Goal: Task Accomplishment & Management: Use online tool/utility

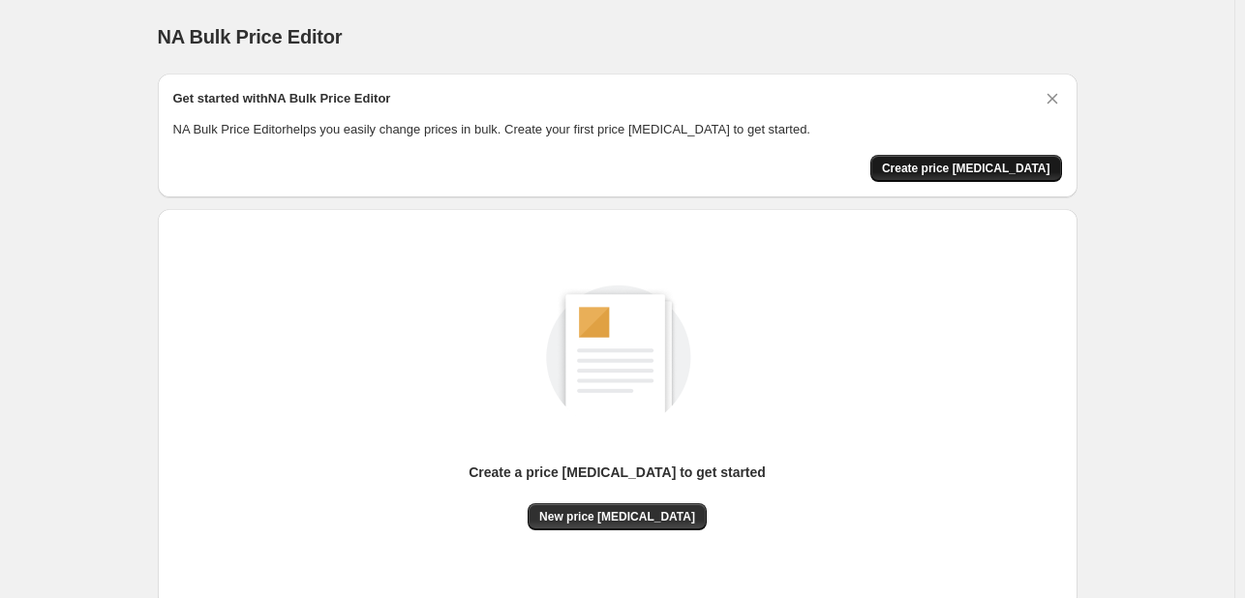
click at [1026, 166] on span "Create price [MEDICAL_DATA]" at bounding box center [966, 168] width 168 height 15
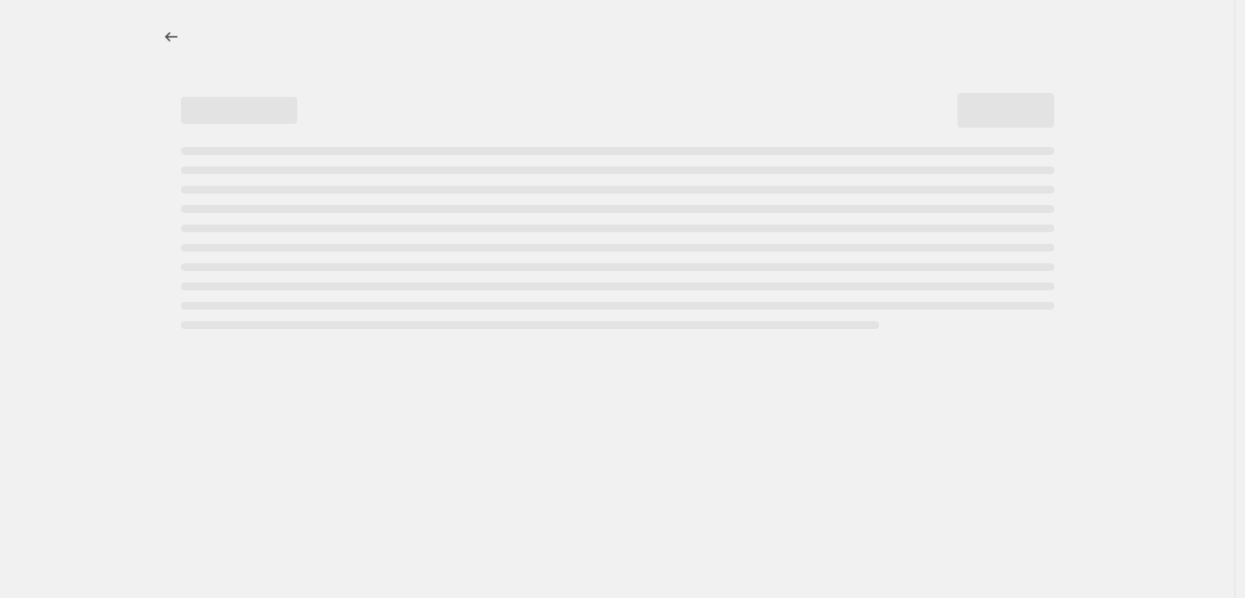
select select "percentage"
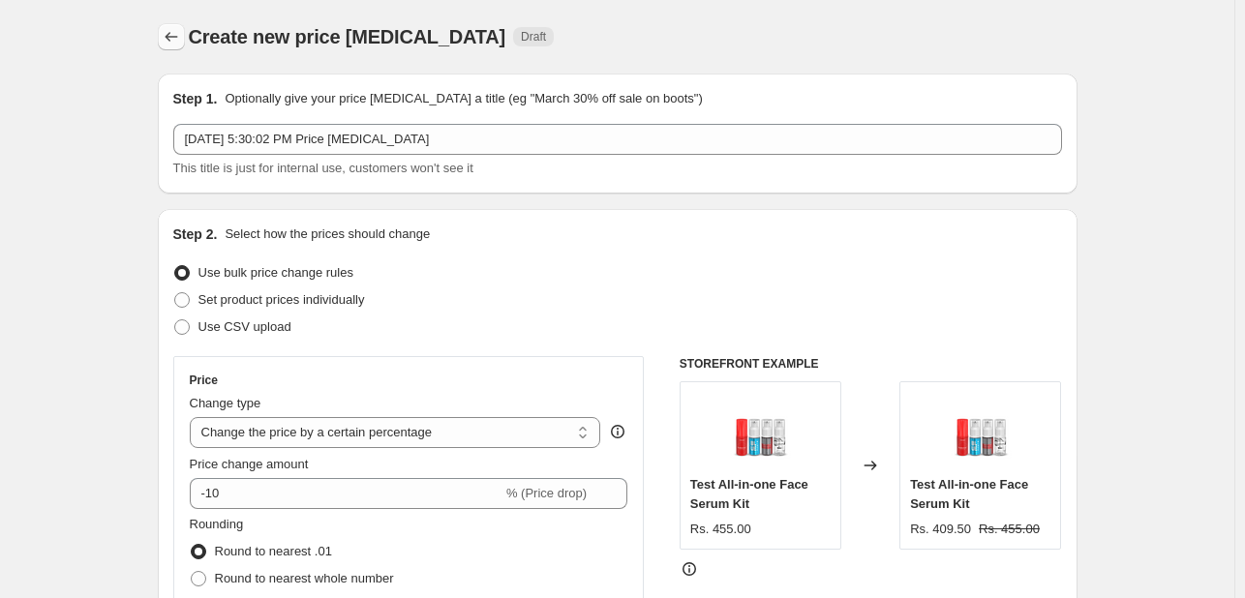
click at [176, 37] on icon "Price change jobs" at bounding box center [171, 37] width 13 height 10
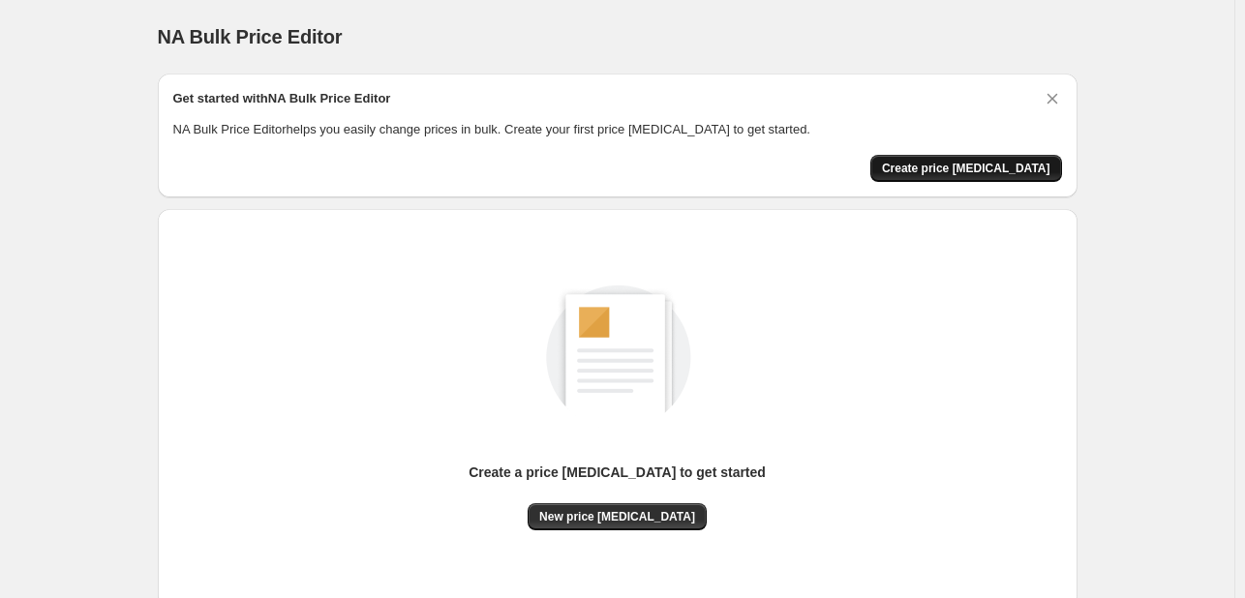
click at [999, 175] on span "Create price [MEDICAL_DATA]" at bounding box center [966, 168] width 168 height 15
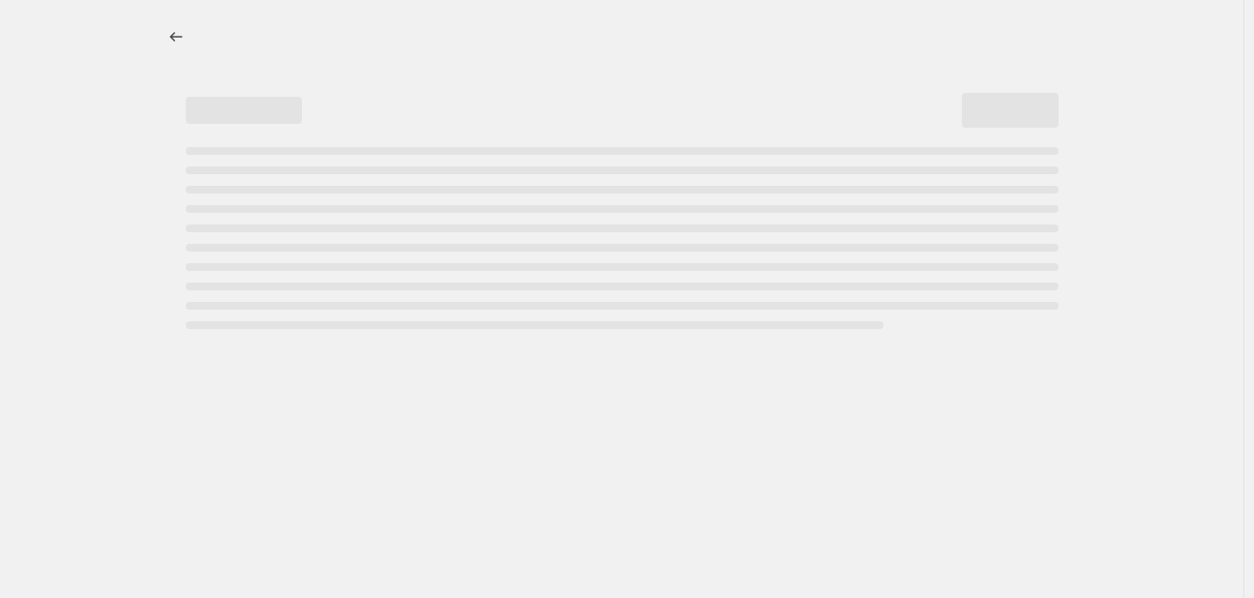
select select "percentage"
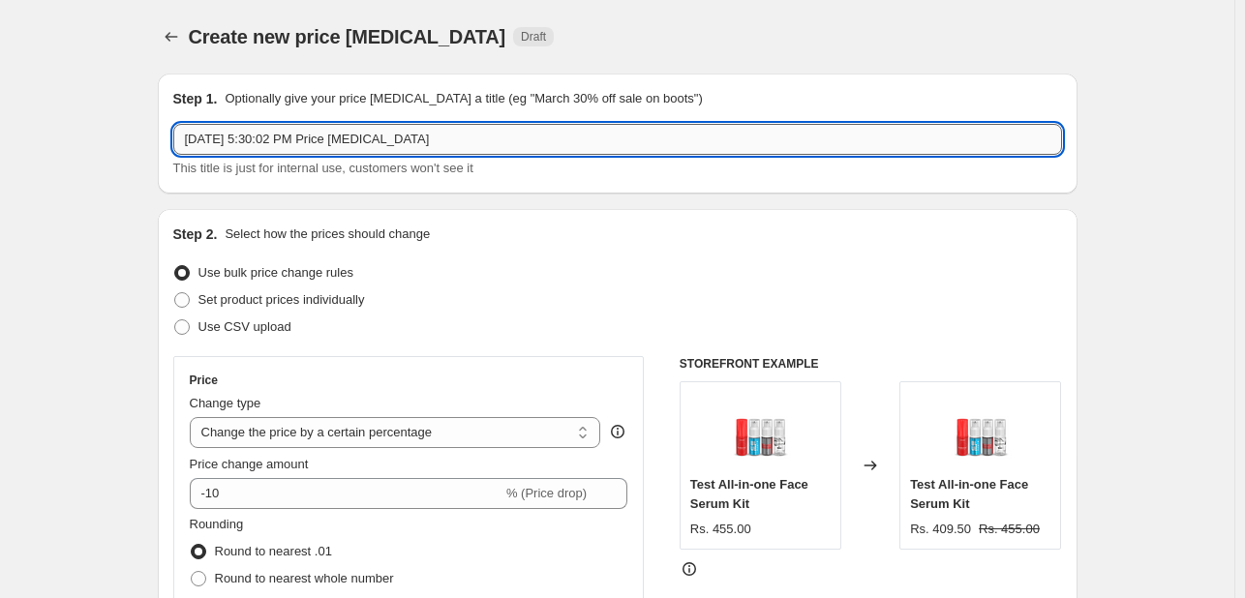
click at [382, 144] on input "[DATE] 5:30:02 PM Price [MEDICAL_DATA]" at bounding box center [617, 139] width 888 height 31
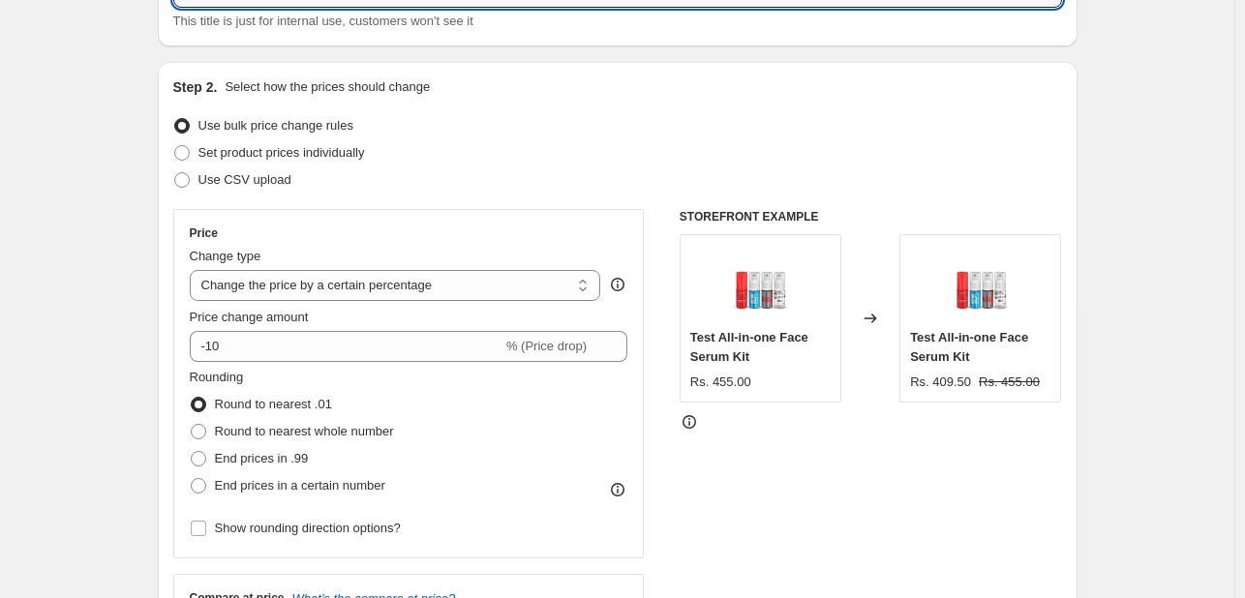
scroll to position [147, 0]
type input "Sale"
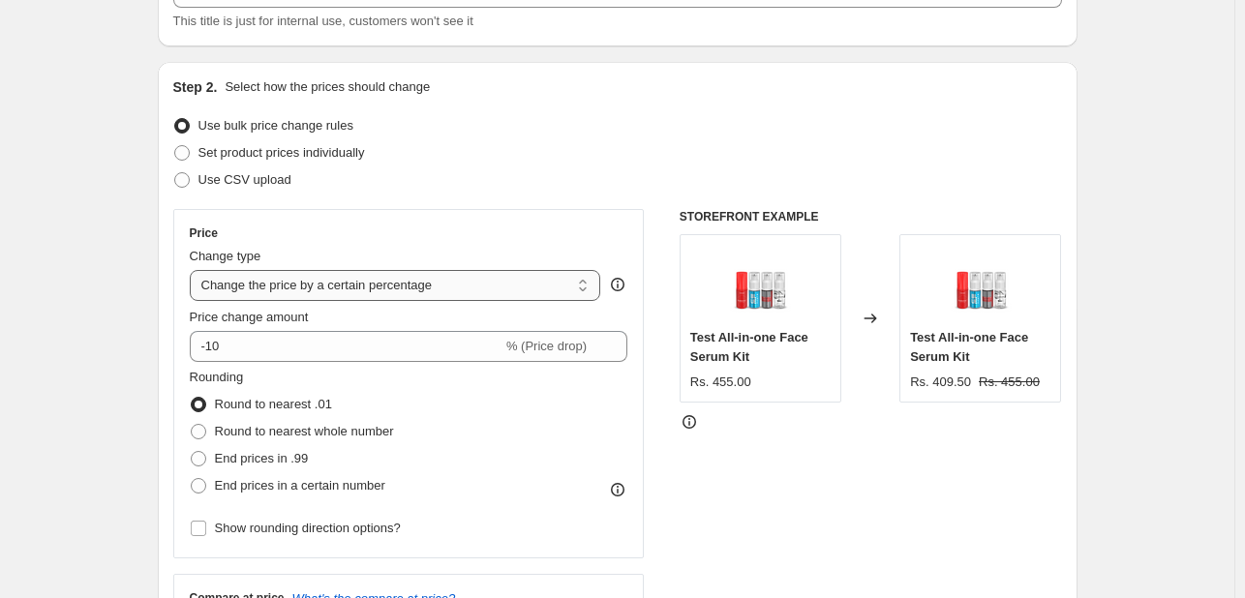
click at [468, 293] on select "Change the price to a certain amount Change the price by a certain amount Chang…" at bounding box center [395, 285] width 411 height 31
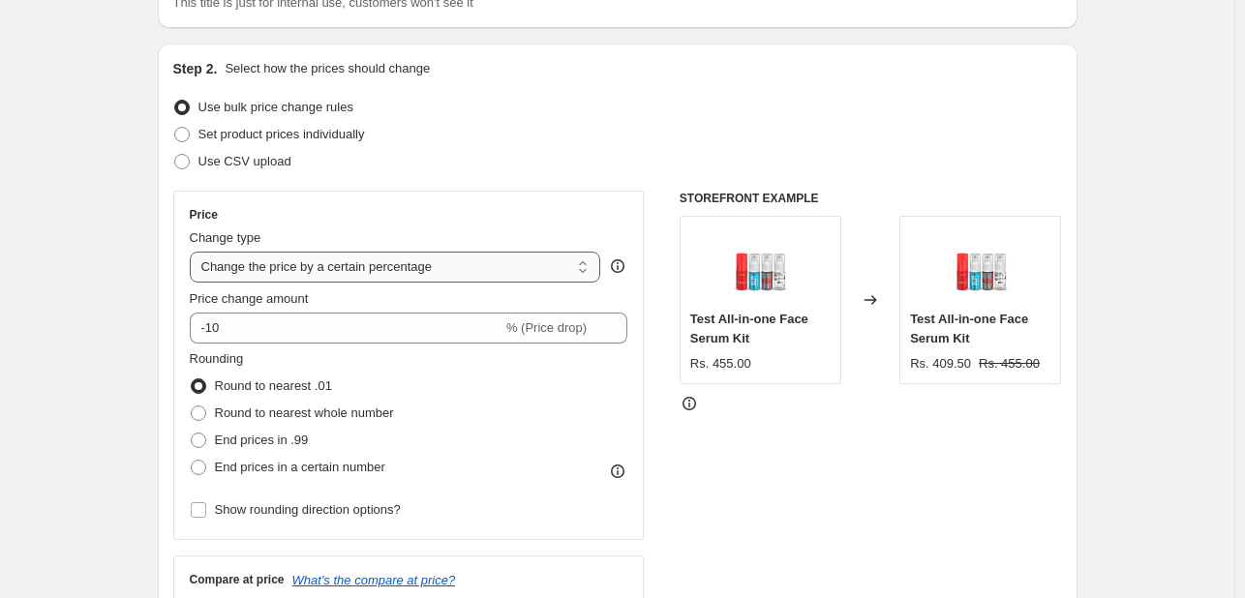
scroll to position [166, 0]
click at [464, 271] on select "Change the price to a certain amount Change the price by a certain amount Chang…" at bounding box center [395, 266] width 411 height 31
click at [469, 268] on select "Change the price to a certain amount Change the price by a certain amount Chang…" at bounding box center [395, 266] width 411 height 31
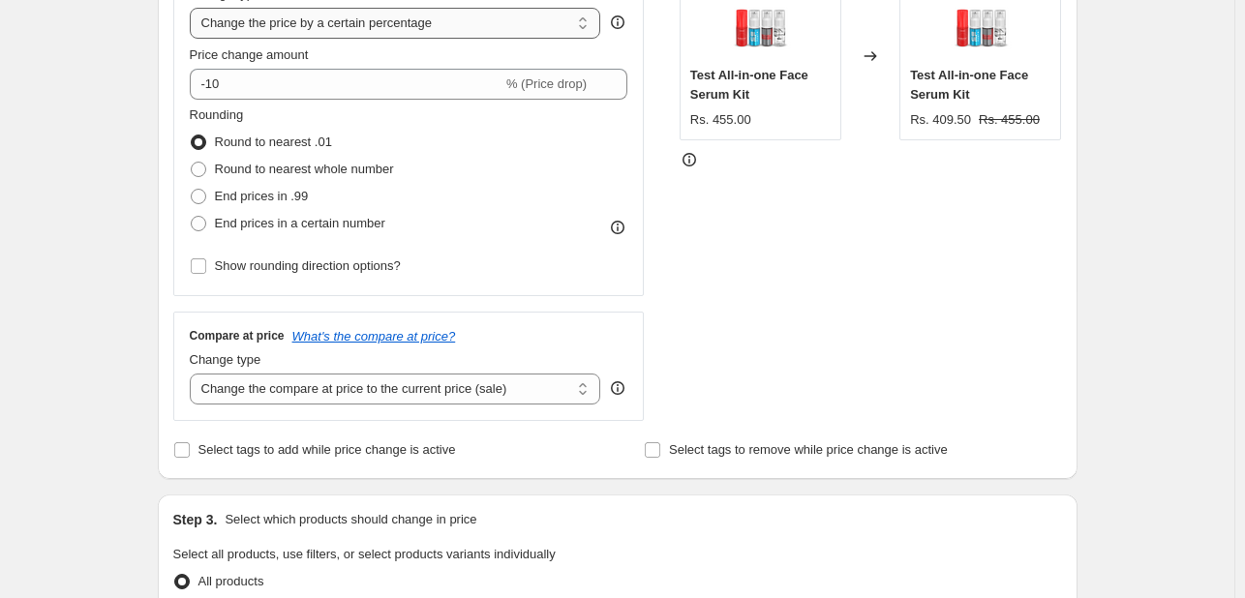
scroll to position [414, 0]
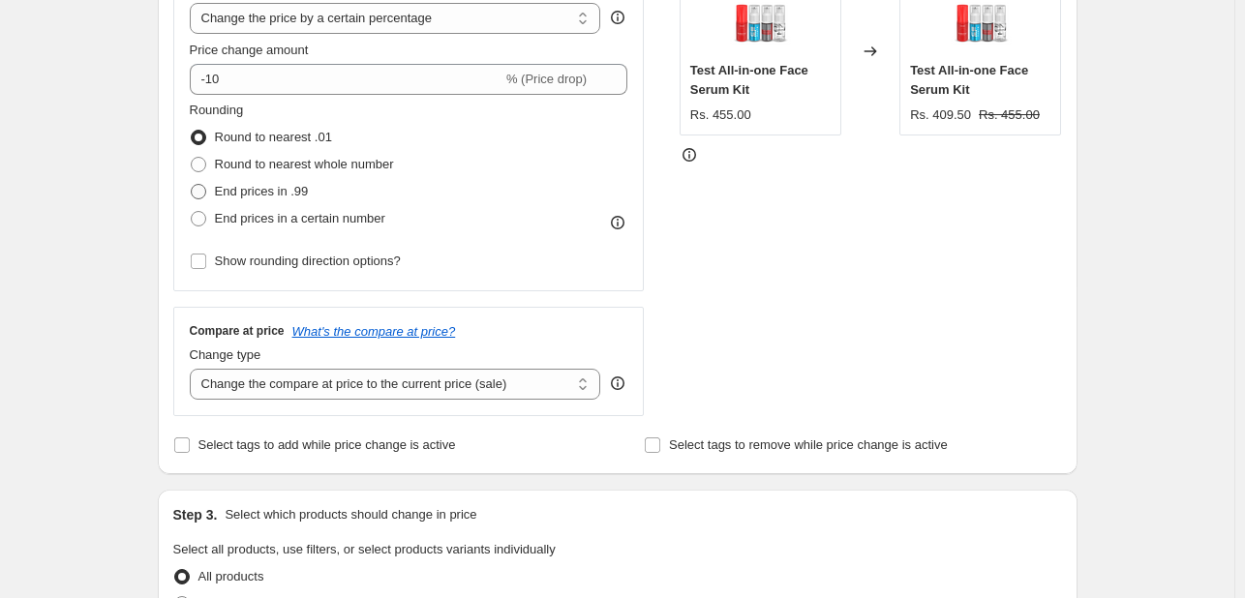
click at [215, 195] on label "End prices in .99" at bounding box center [249, 191] width 119 height 27
click at [192, 185] on input "End prices in .99" at bounding box center [191, 184] width 1 height 1
radio input "true"
click at [219, 164] on span "Round to nearest whole number" at bounding box center [304, 164] width 179 height 15
click at [192, 158] on input "Round to nearest whole number" at bounding box center [191, 157] width 1 height 1
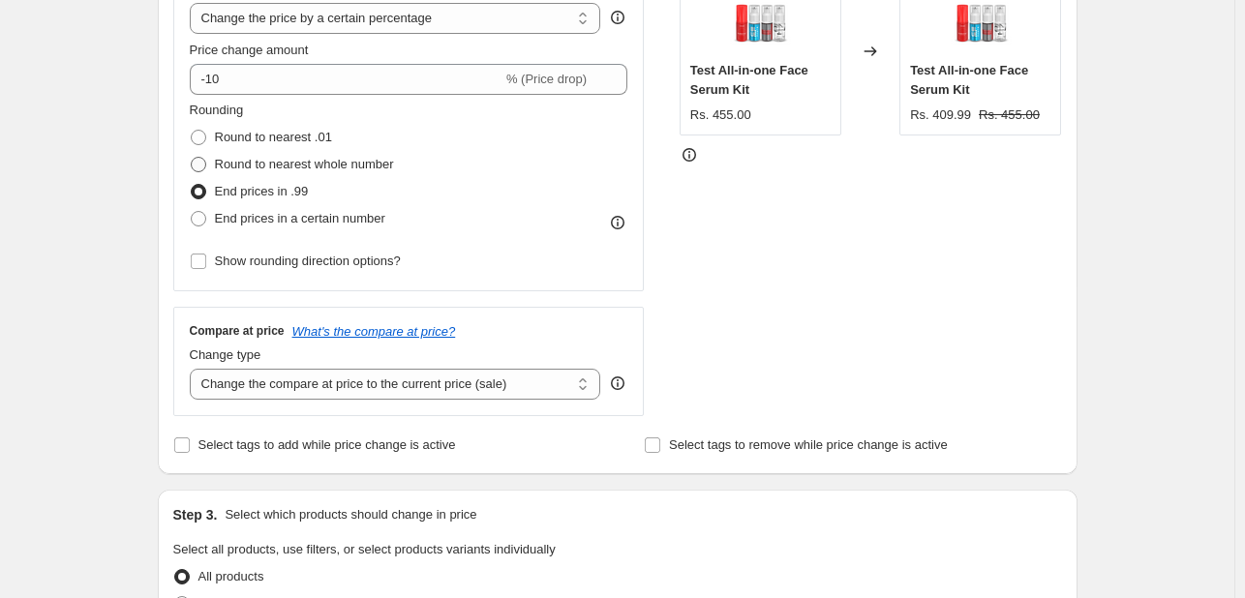
radio input "true"
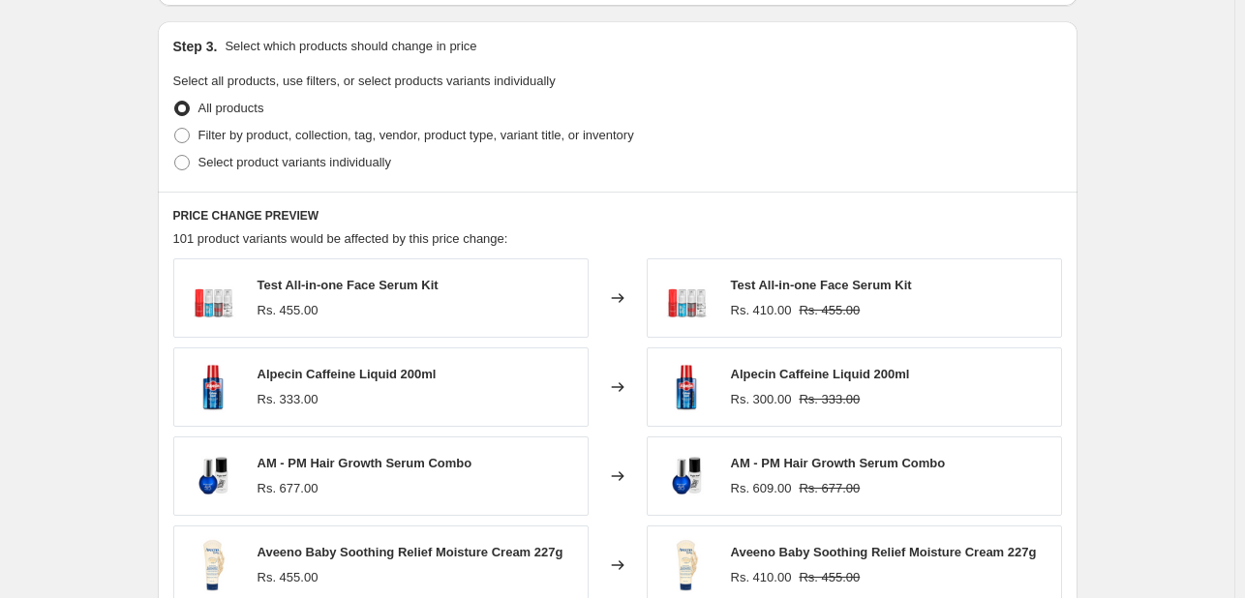
scroll to position [885, 0]
click at [185, 129] on span at bounding box center [181, 133] width 15 height 15
click at [175, 127] on input "Filter by product, collection, tag, vendor, product type, variant title, or inv…" at bounding box center [174, 126] width 1 height 1
radio input "true"
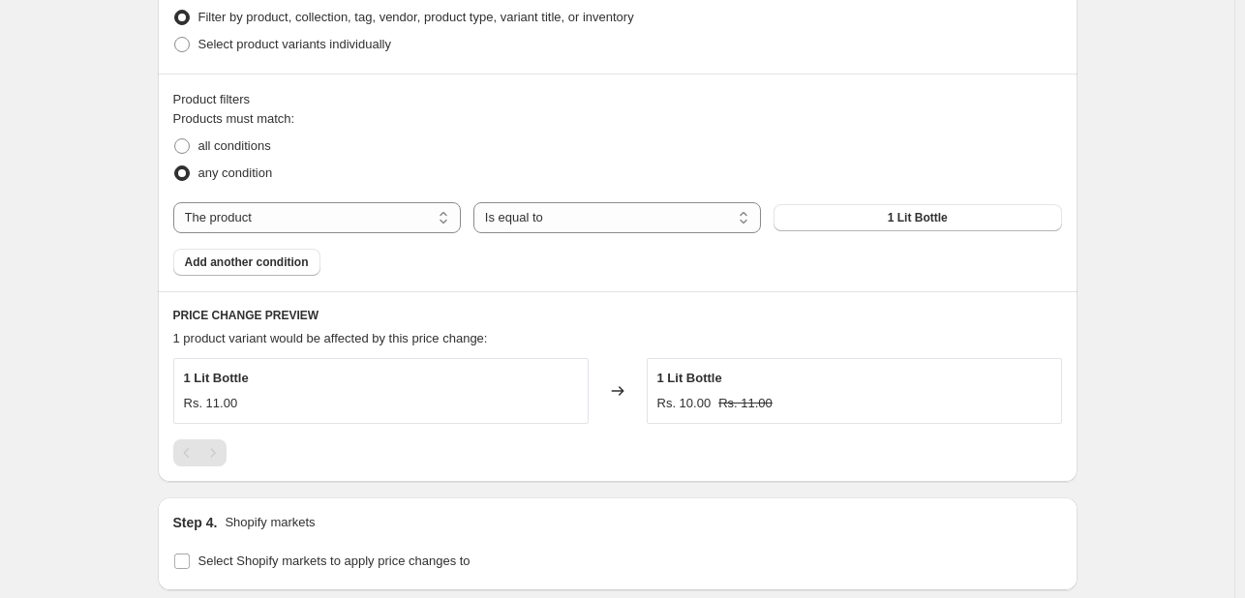
scroll to position [1012, 0]
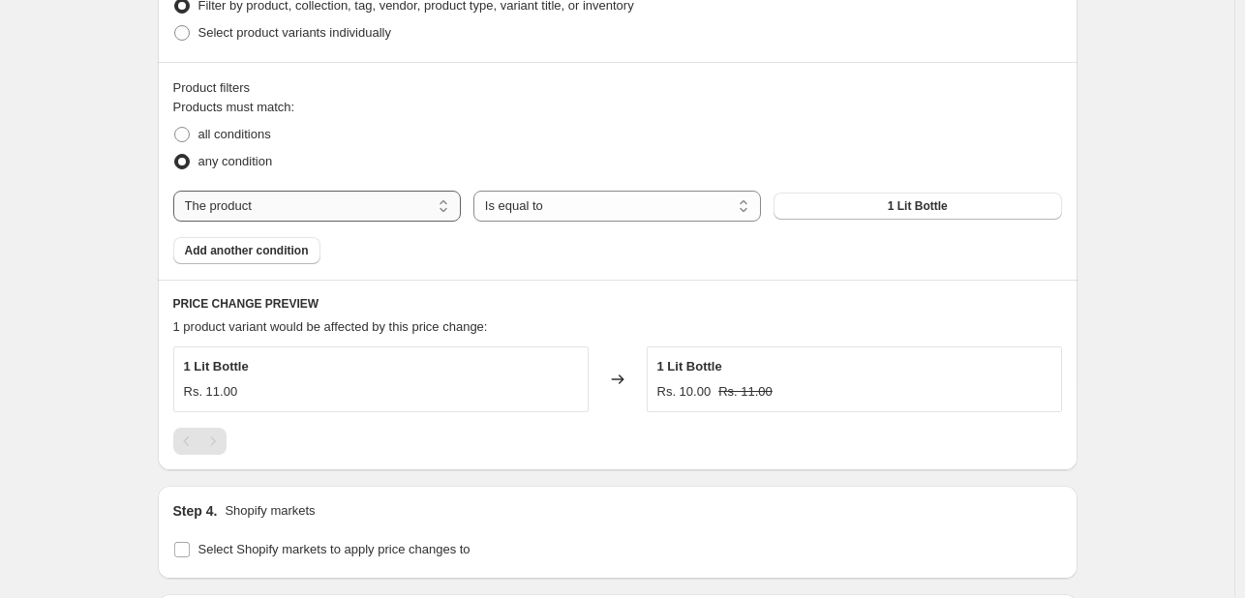
click at [395, 209] on select "The product The product's collection The product's tag The product's vendor The…" at bounding box center [316, 206] width 287 height 31
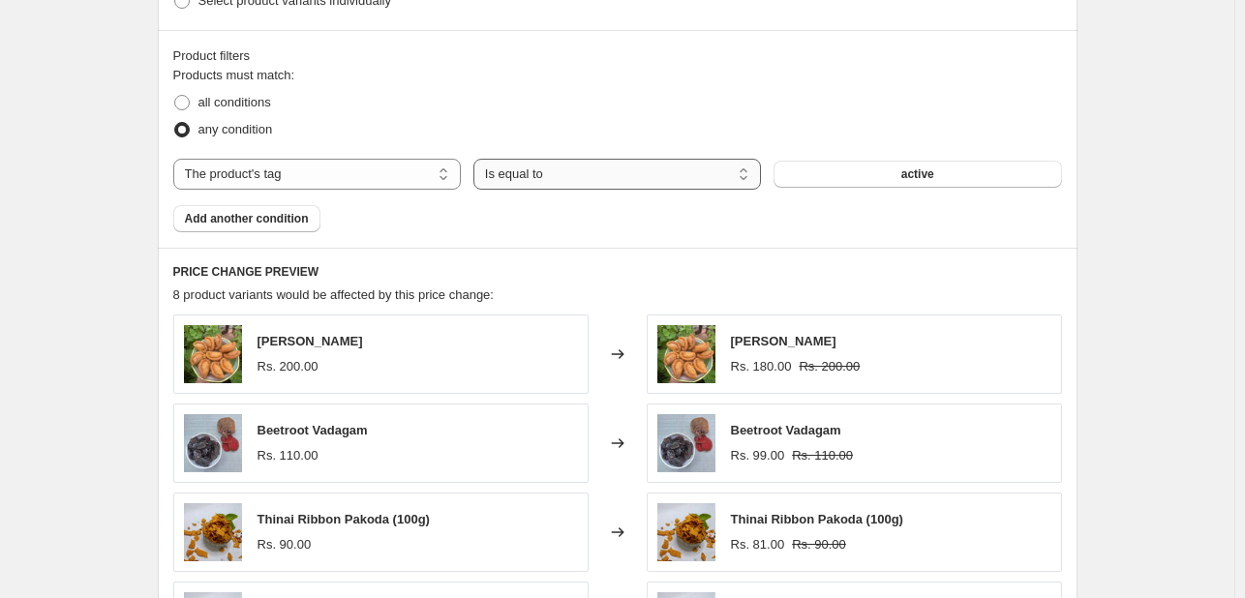
scroll to position [1047, 0]
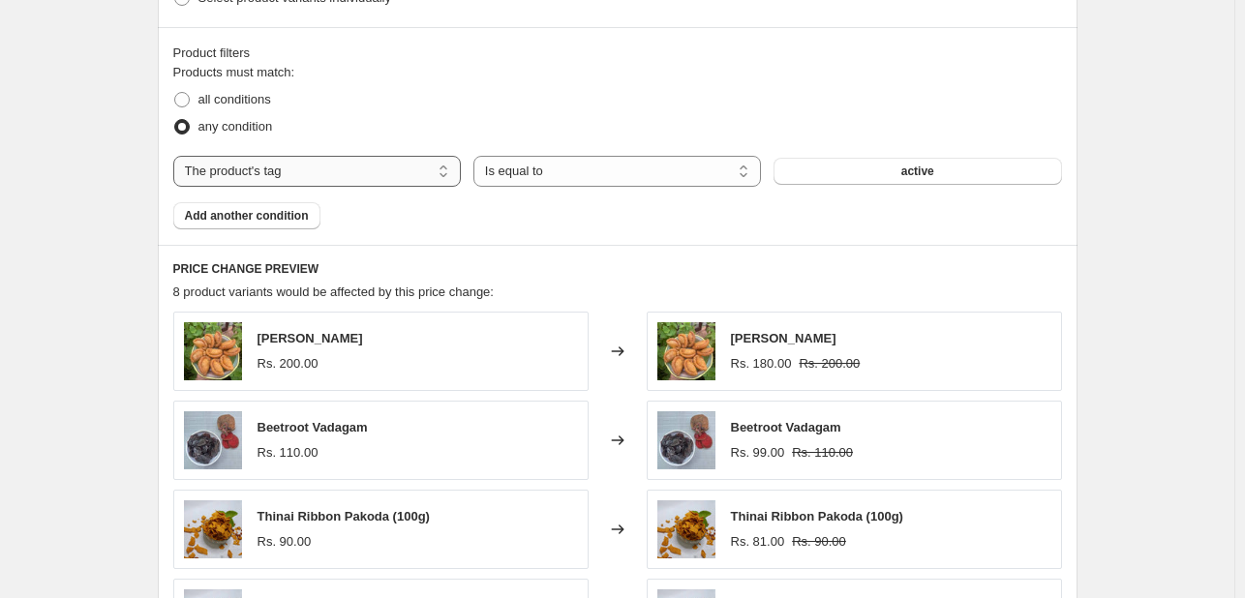
click at [435, 172] on select "The product The product's collection The product's tag The product's vendor The…" at bounding box center [316, 171] width 287 height 31
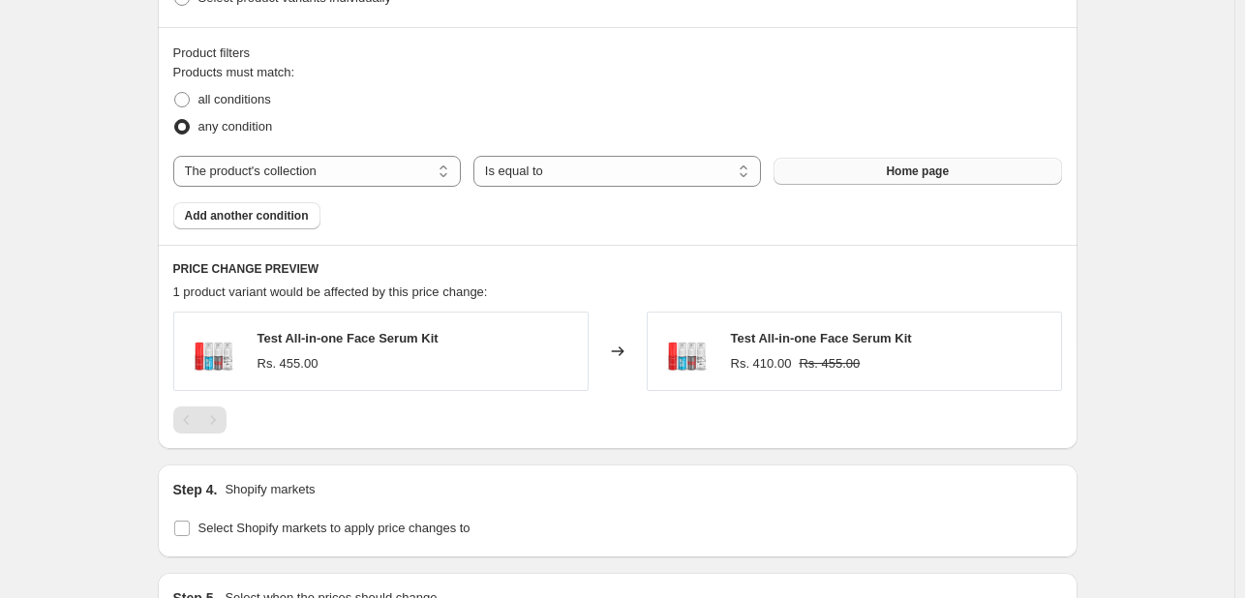
click at [922, 171] on span "Home page" at bounding box center [917, 171] width 63 height 15
click at [400, 160] on select "The product The product's collection The product's tag The product's vendor The…" at bounding box center [316, 171] width 287 height 31
select select "tag"
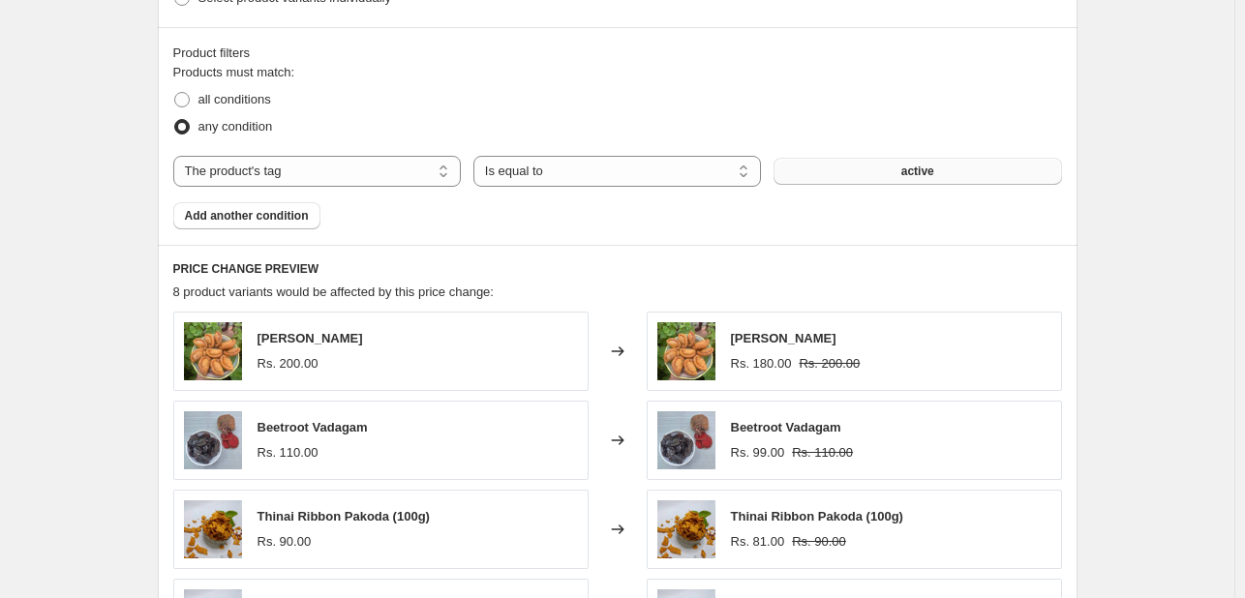
click at [880, 169] on button "active" at bounding box center [916, 171] width 287 height 27
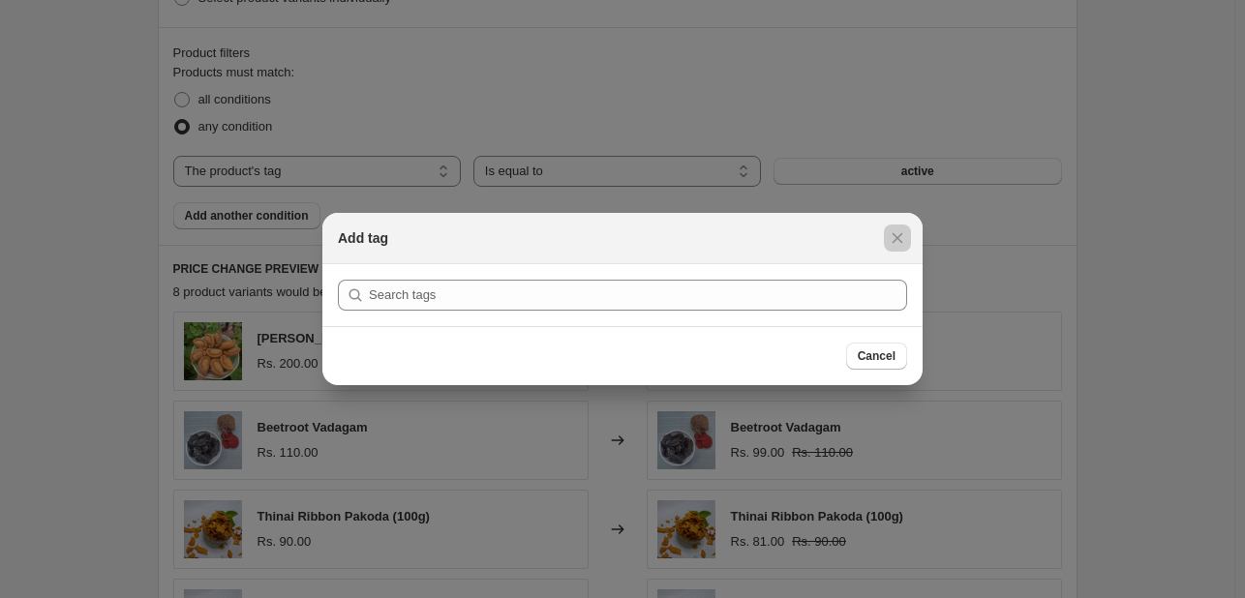
click at [981, 98] on div at bounding box center [622, 299] width 1245 height 598
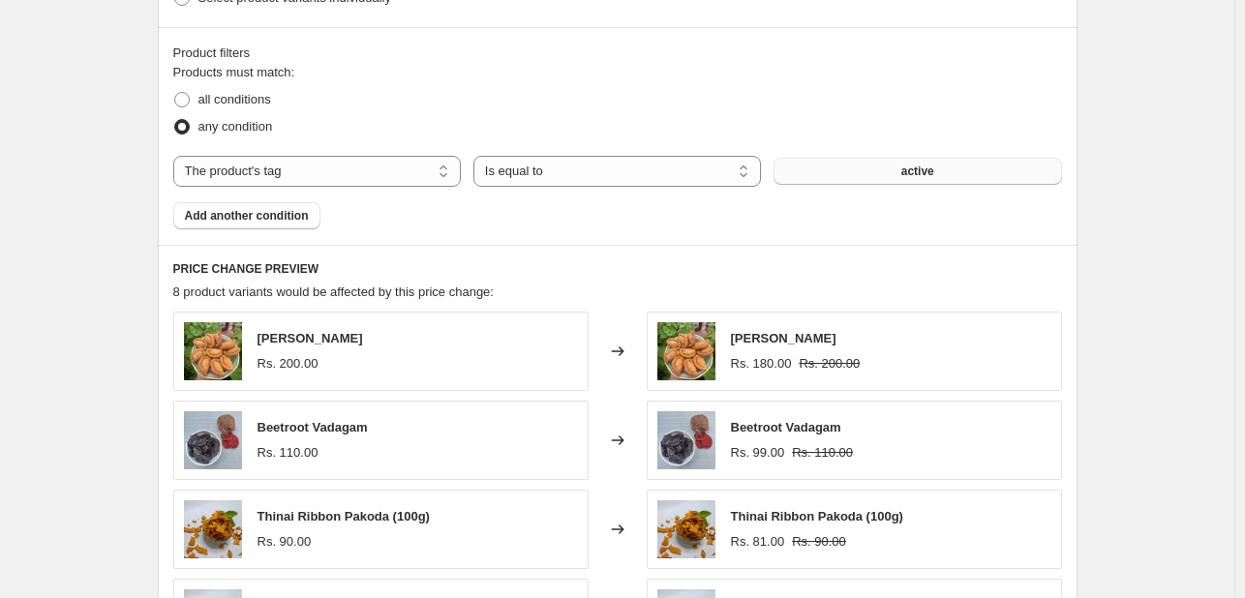
click at [920, 167] on span "active" at bounding box center [917, 171] width 33 height 15
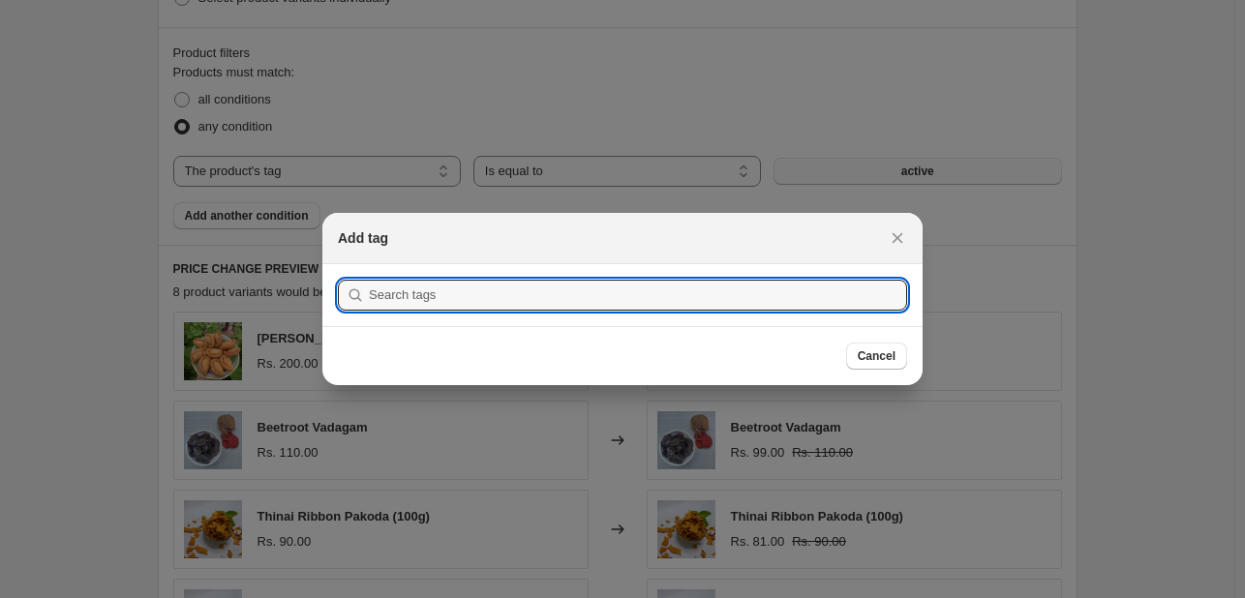
scroll to position [0, 0]
click at [406, 297] on input ":r4n:" at bounding box center [638, 295] width 538 height 31
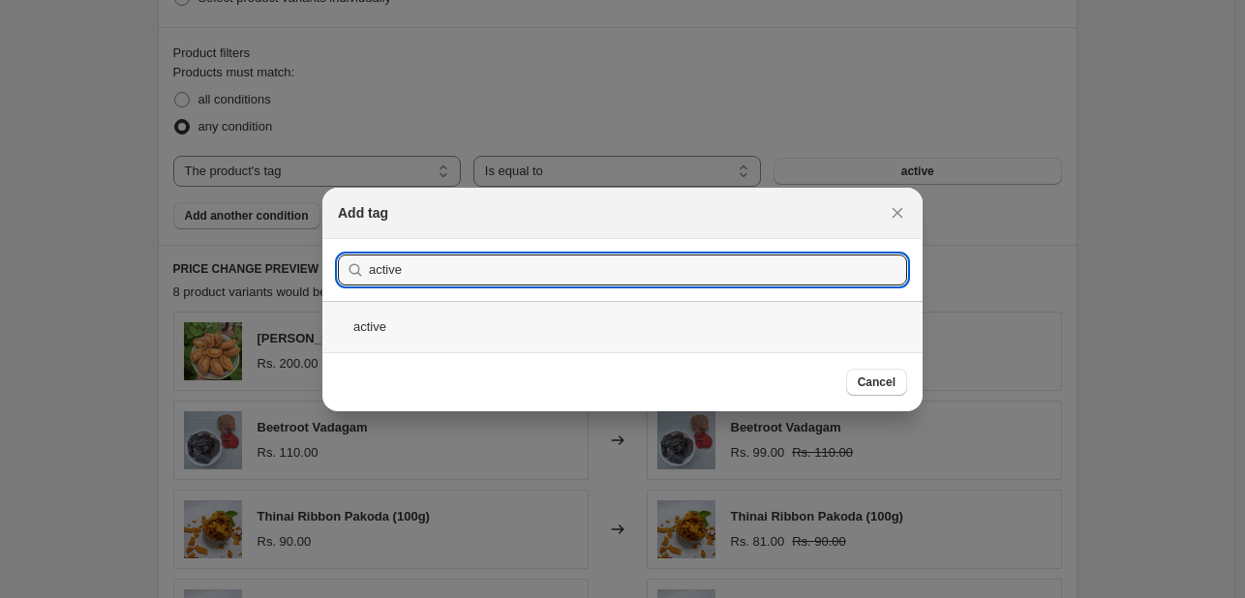
type input "active"
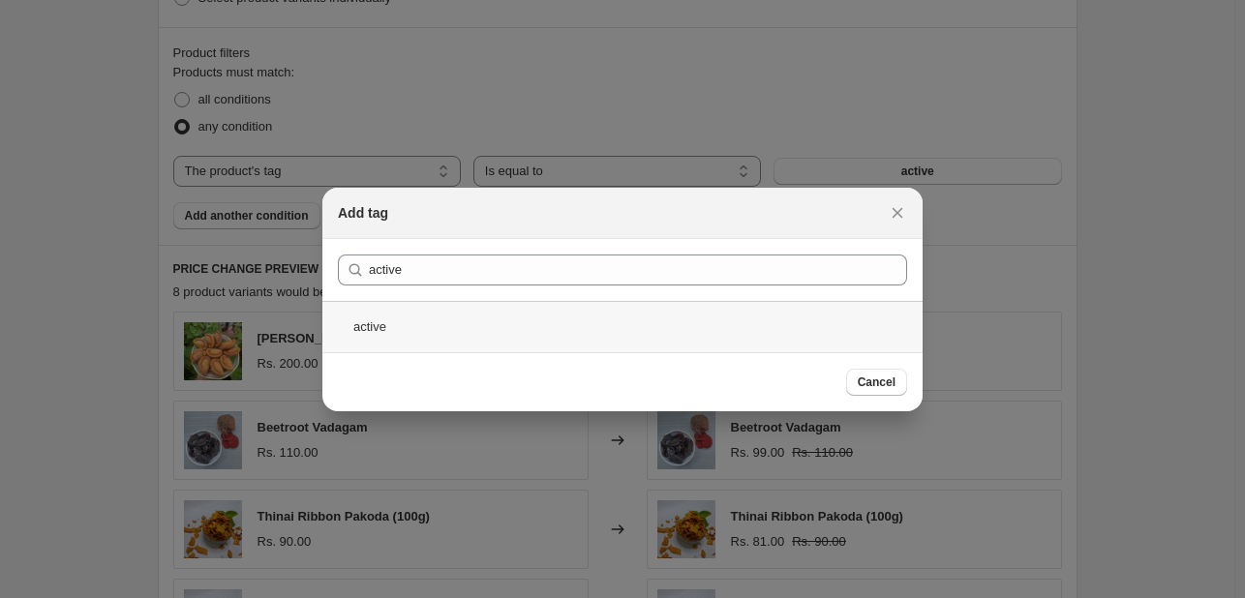
click at [389, 320] on div "active" at bounding box center [622, 326] width 600 height 51
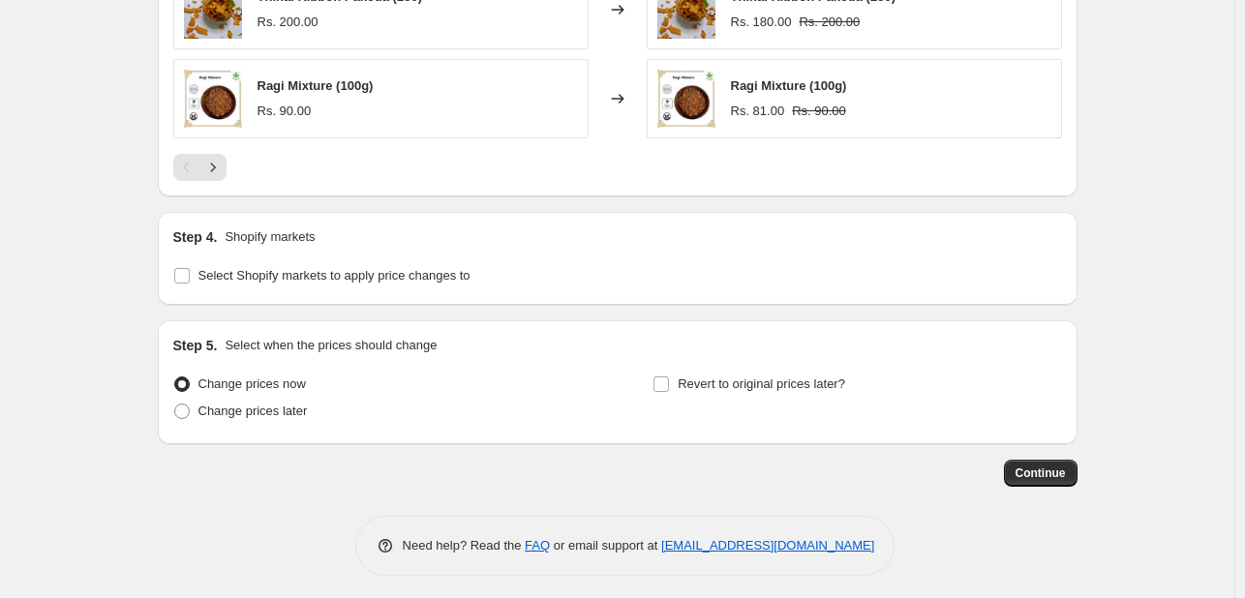
scroll to position [1660, 0]
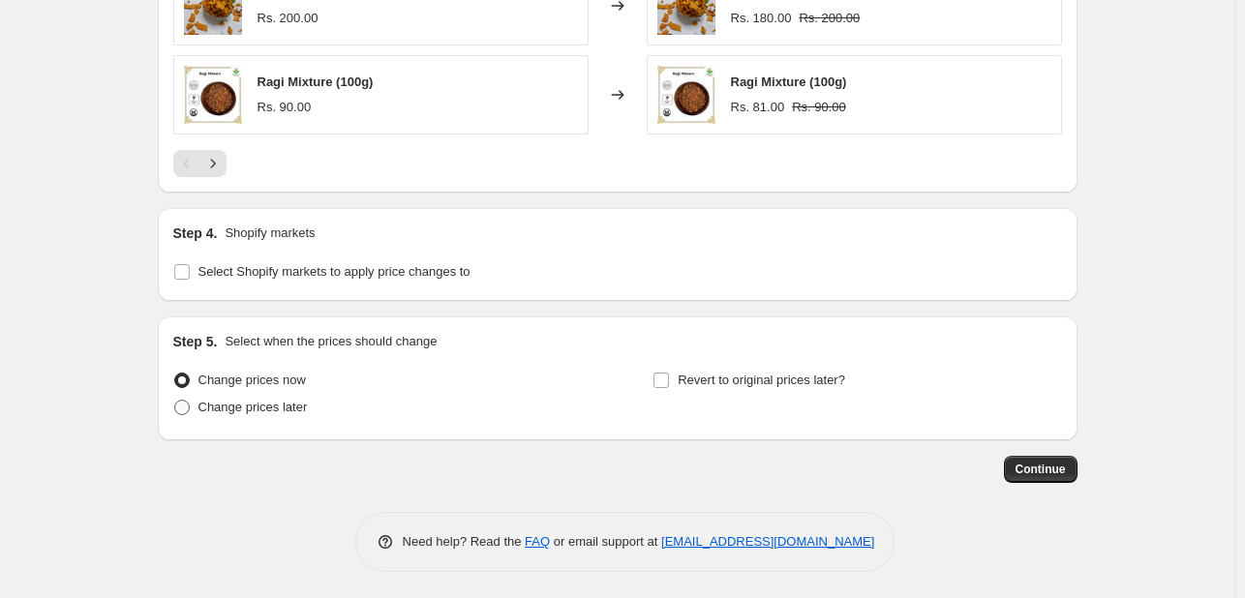
click at [228, 406] on span "Change prices later" at bounding box center [252, 407] width 109 height 15
click at [175, 401] on input "Change prices later" at bounding box center [174, 400] width 1 height 1
radio input "true"
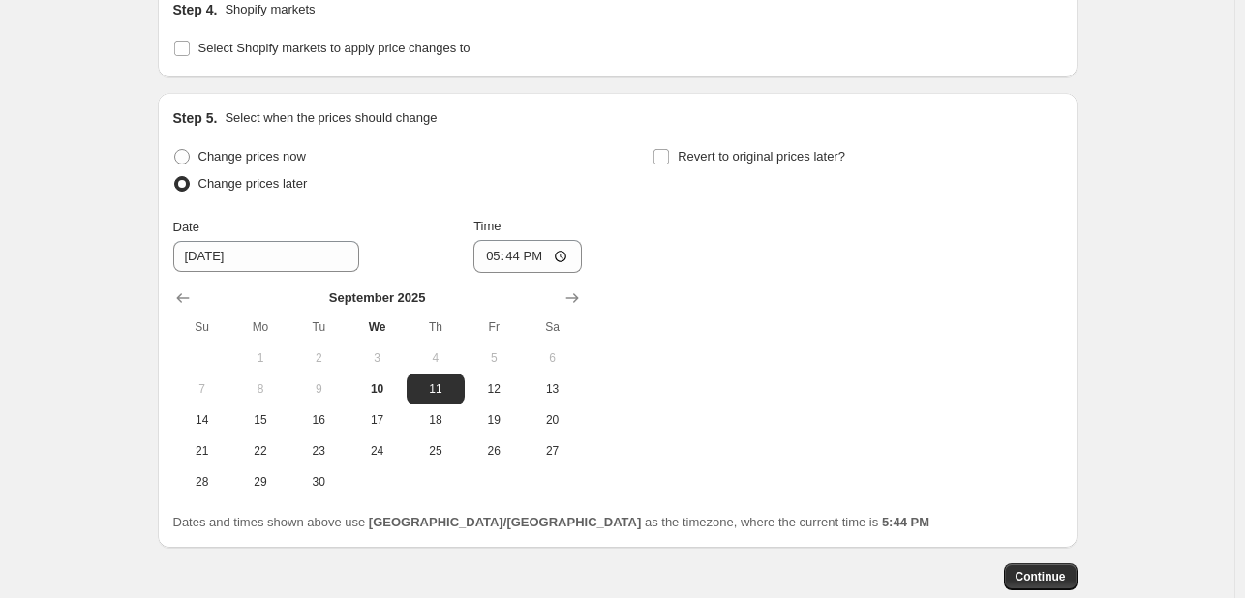
scroll to position [1892, 0]
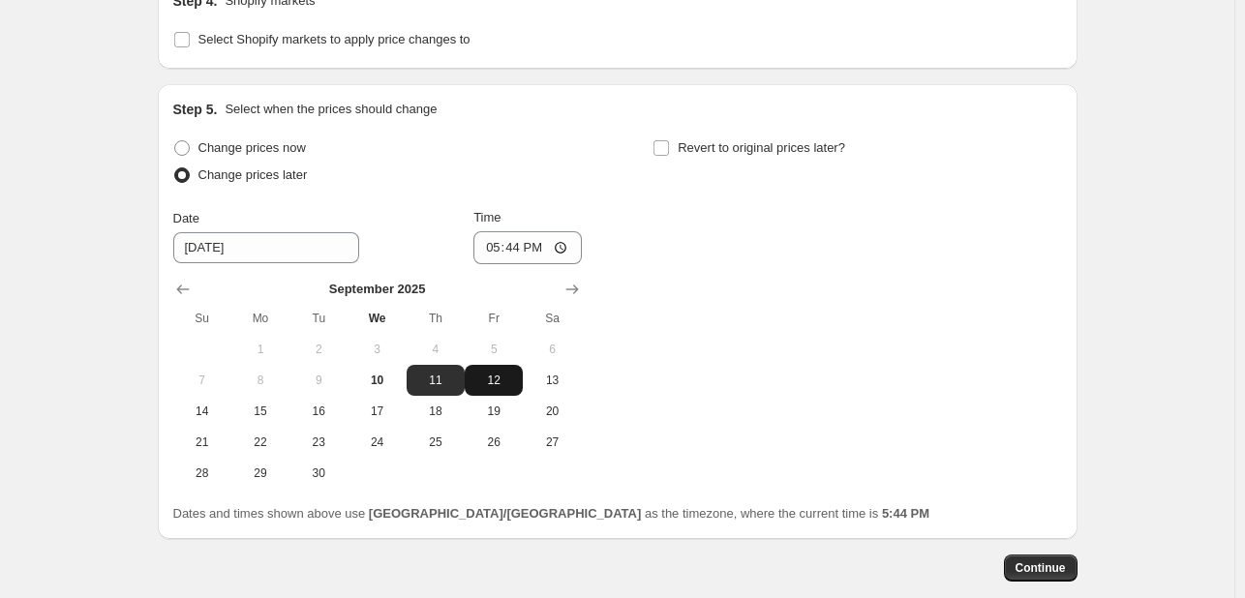
click at [492, 378] on span "12" at bounding box center [493, 380] width 43 height 15
type input "[DATE]"
click at [666, 150] on input "Revert to original prices later?" at bounding box center [660, 147] width 15 height 15
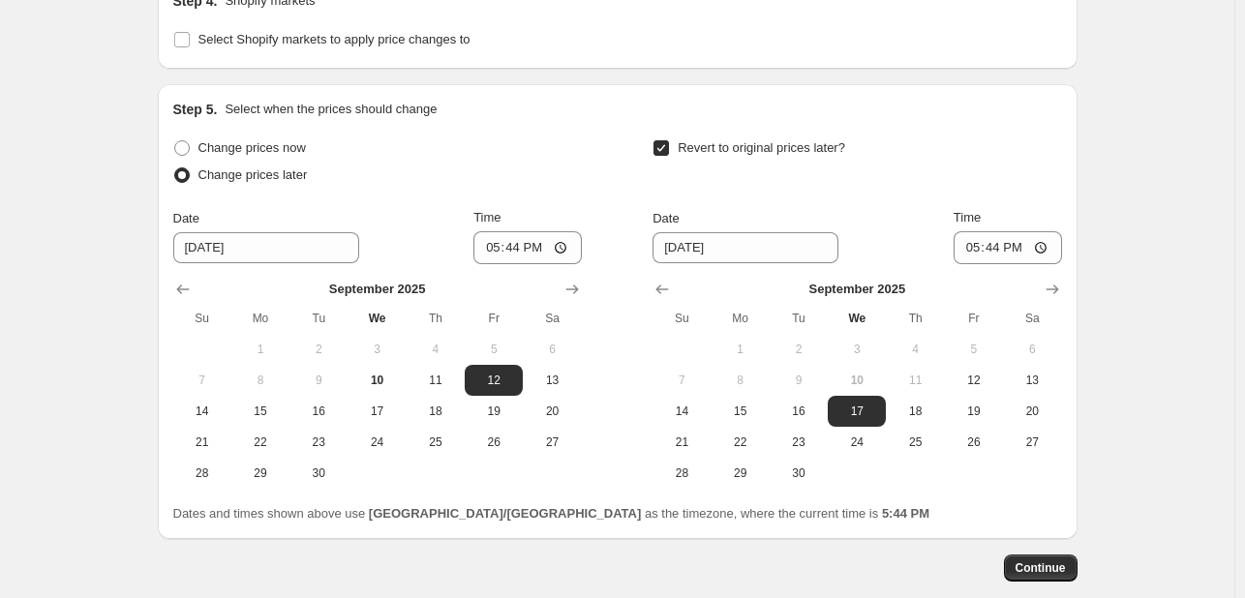
click at [667, 147] on input "Revert to original prices later?" at bounding box center [660, 147] width 15 height 15
checkbox input "false"
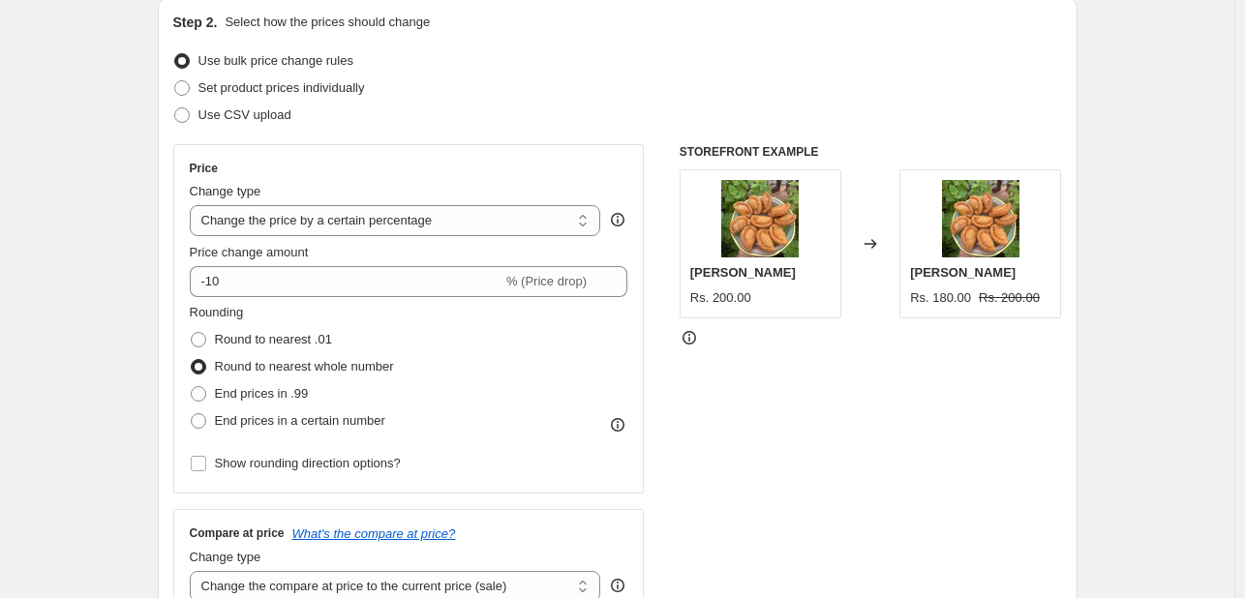
scroll to position [205, 0]
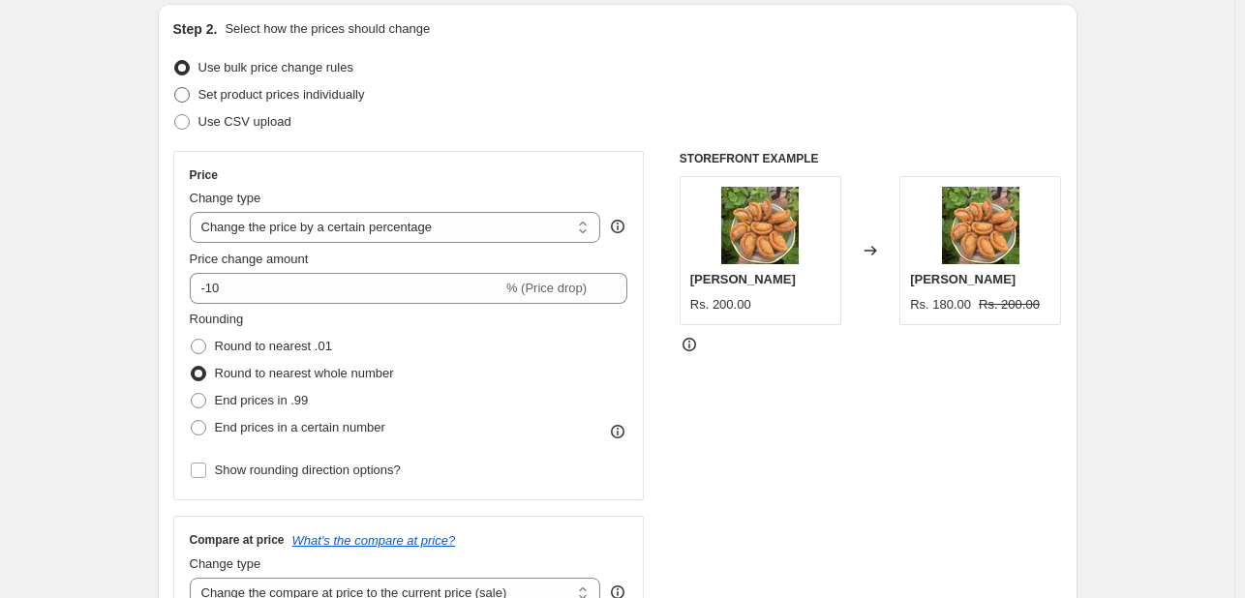
click at [227, 92] on span "Set product prices individually" at bounding box center [281, 94] width 166 height 15
click at [175, 88] on input "Set product prices individually" at bounding box center [174, 87] width 1 height 1
radio input "true"
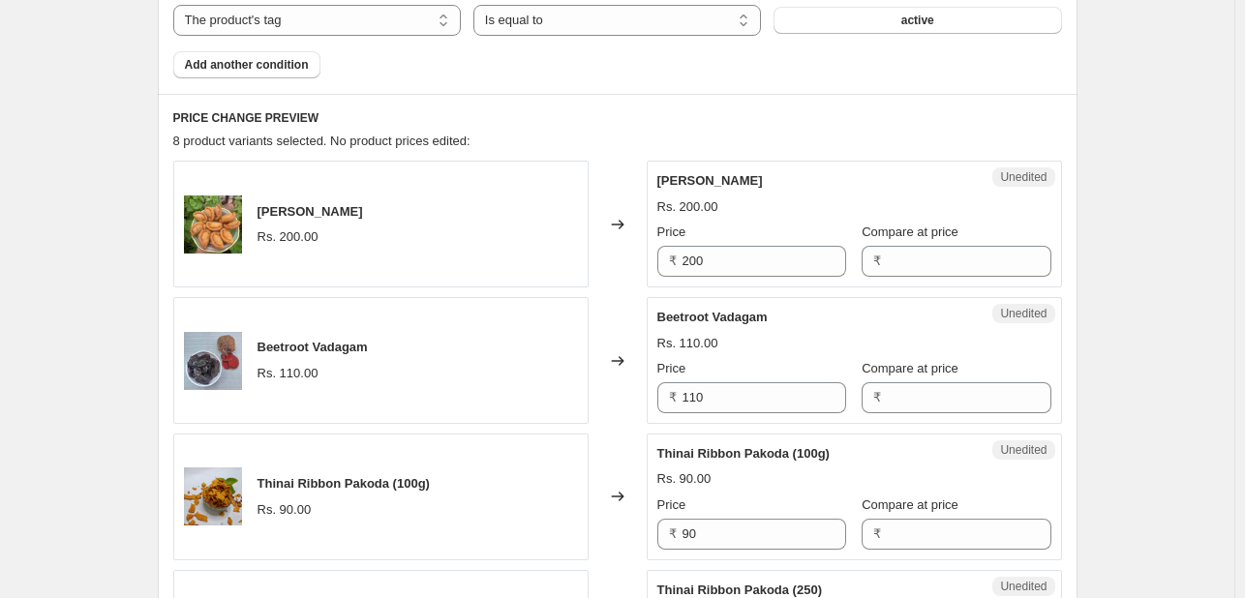
scroll to position [709, 0]
click at [912, 255] on input "Compare at price" at bounding box center [968, 260] width 164 height 31
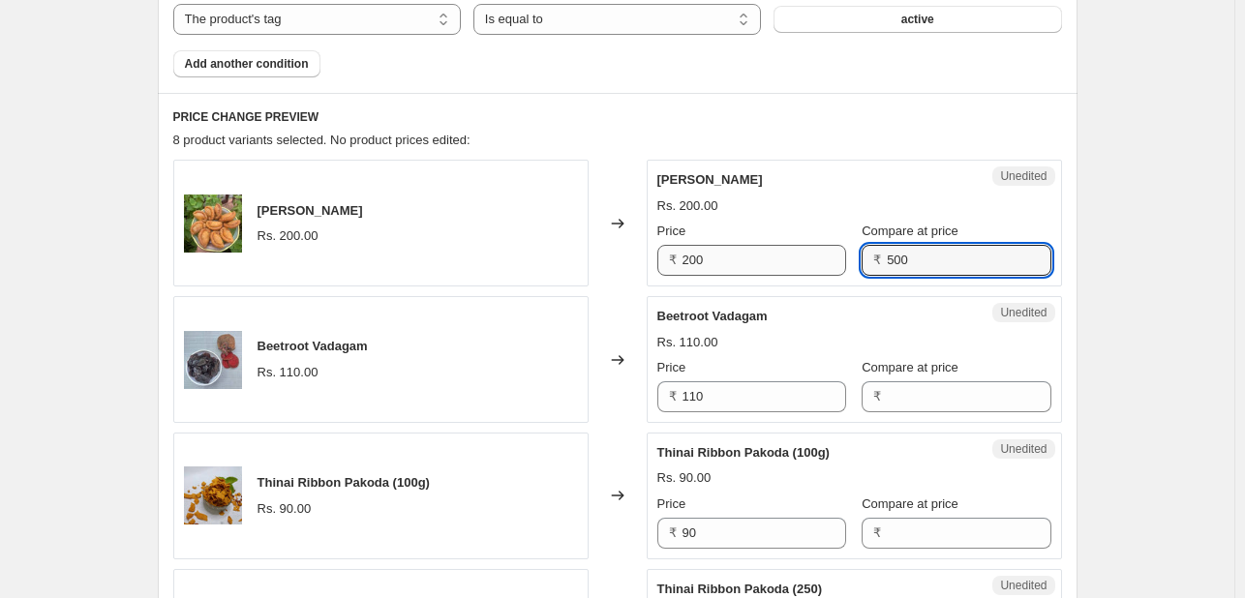
type input "500"
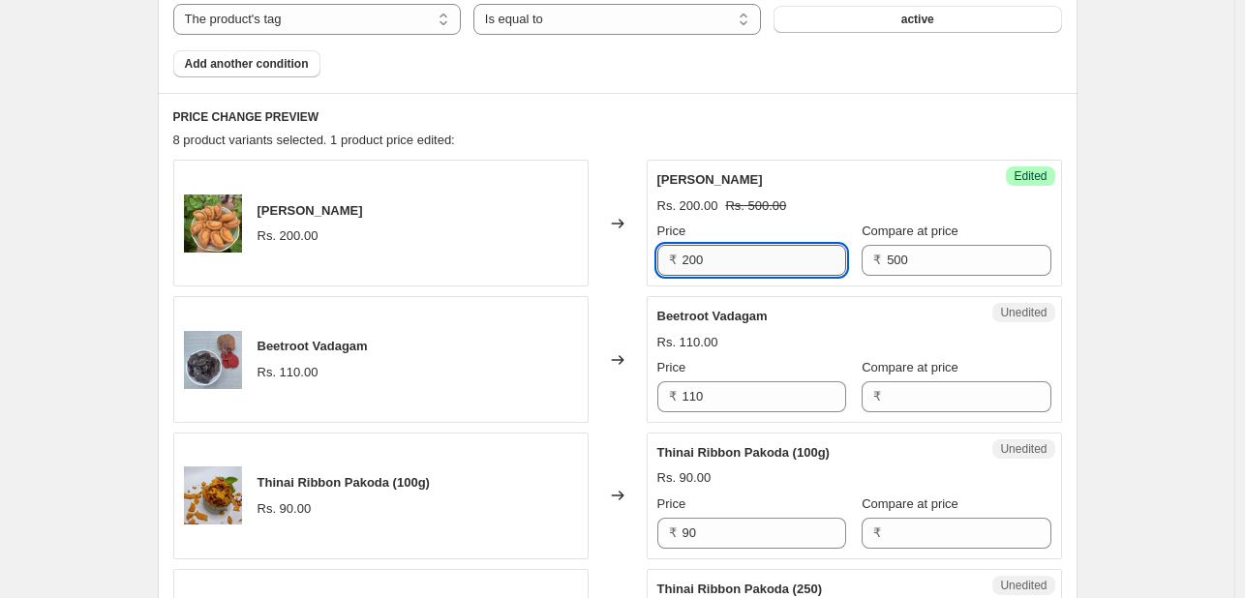
click at [691, 259] on input "200" at bounding box center [764, 260] width 164 height 31
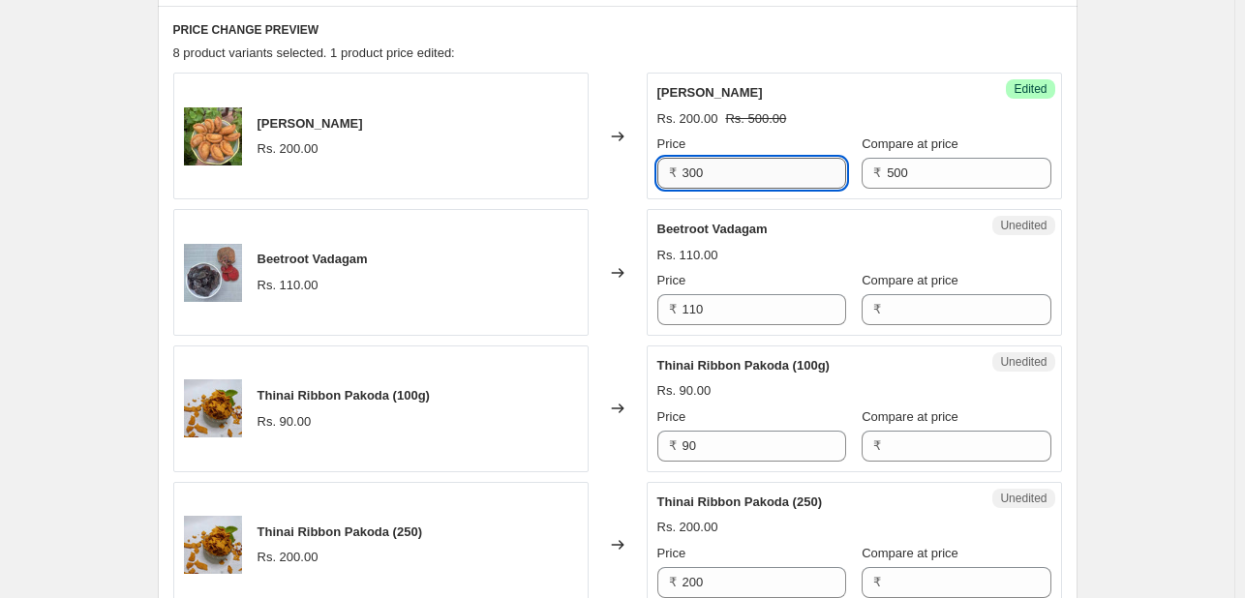
scroll to position [820, 0]
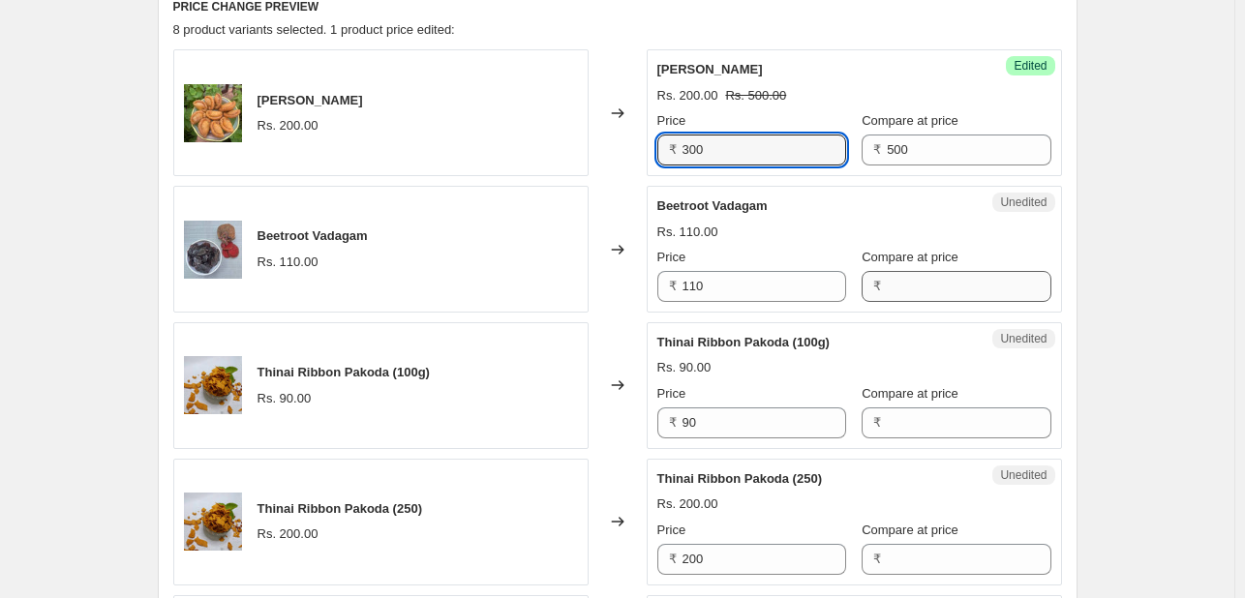
type input "300"
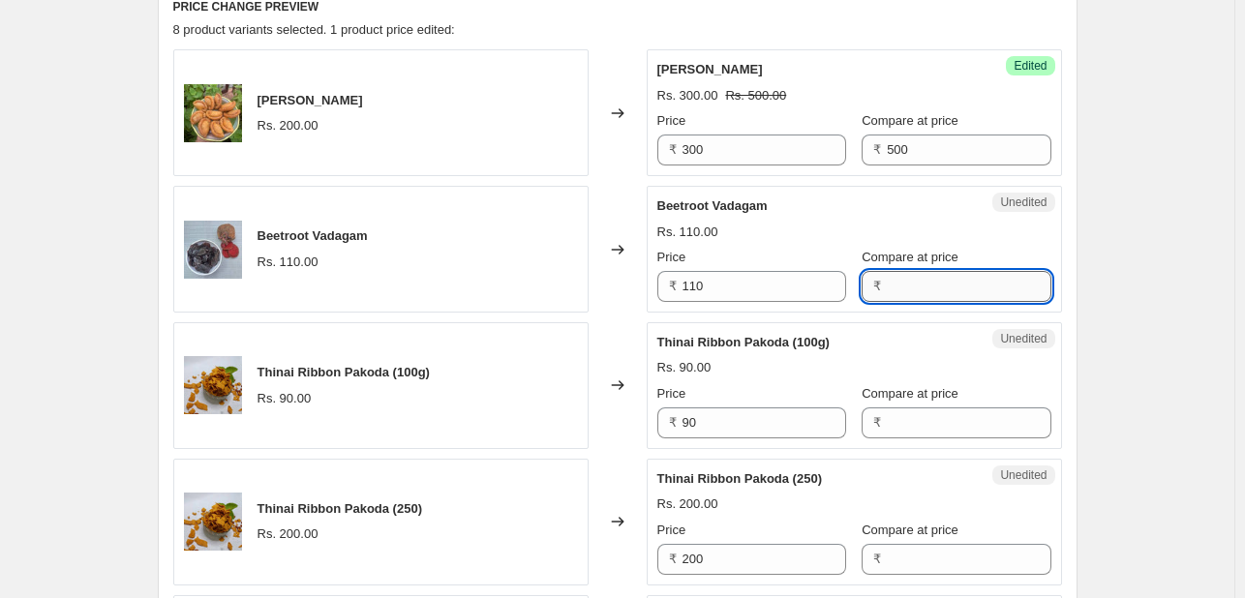
click at [952, 295] on input "Compare at price" at bounding box center [968, 286] width 164 height 31
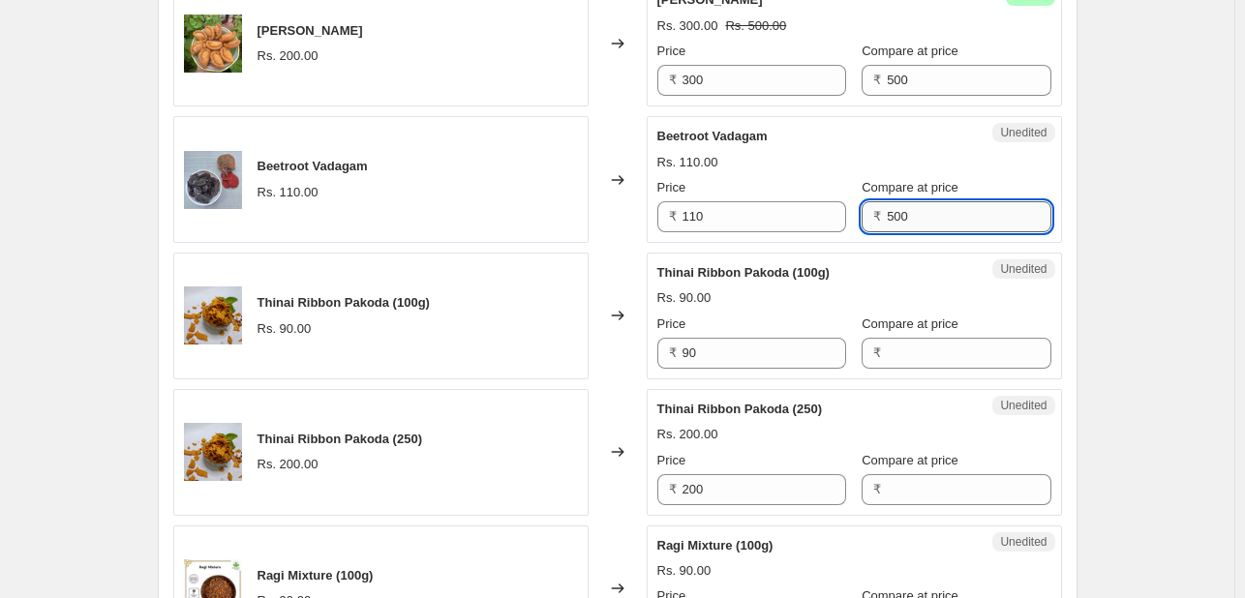
scroll to position [898, 0]
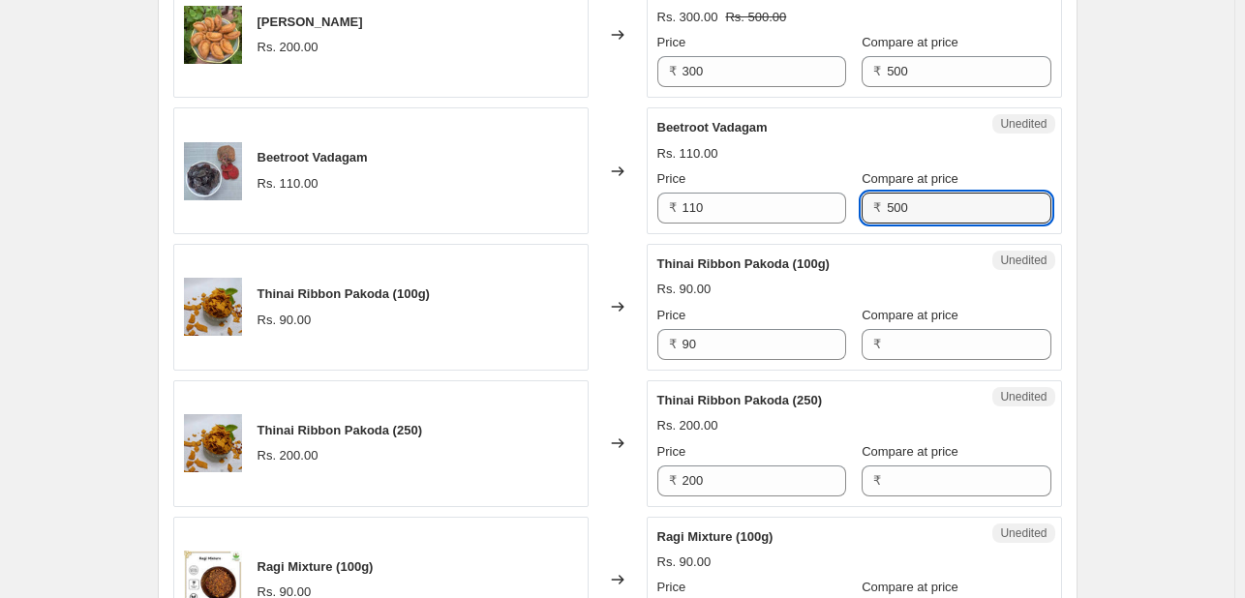
type input "500"
click at [924, 359] on div "Unedited Thinai Ribbon Pakoda (100g) Rs. 90.00 Price ₹ 90 Compare at price ₹" at bounding box center [853, 307] width 415 height 127
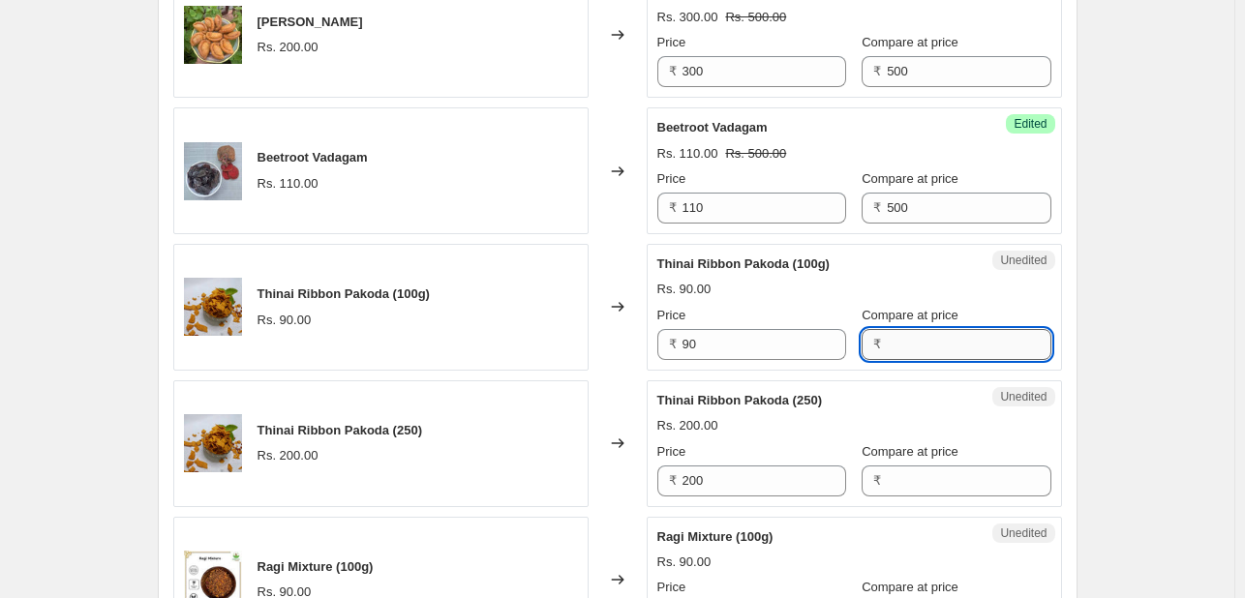
click at [934, 353] on input "Compare at price" at bounding box center [968, 344] width 164 height 31
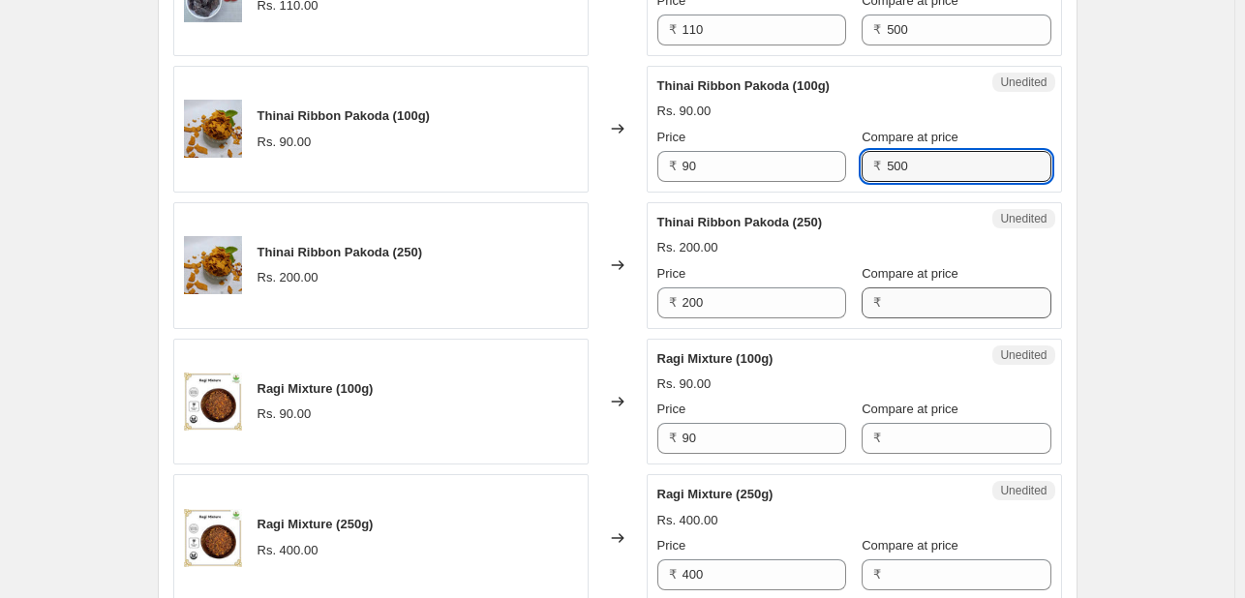
type input "500"
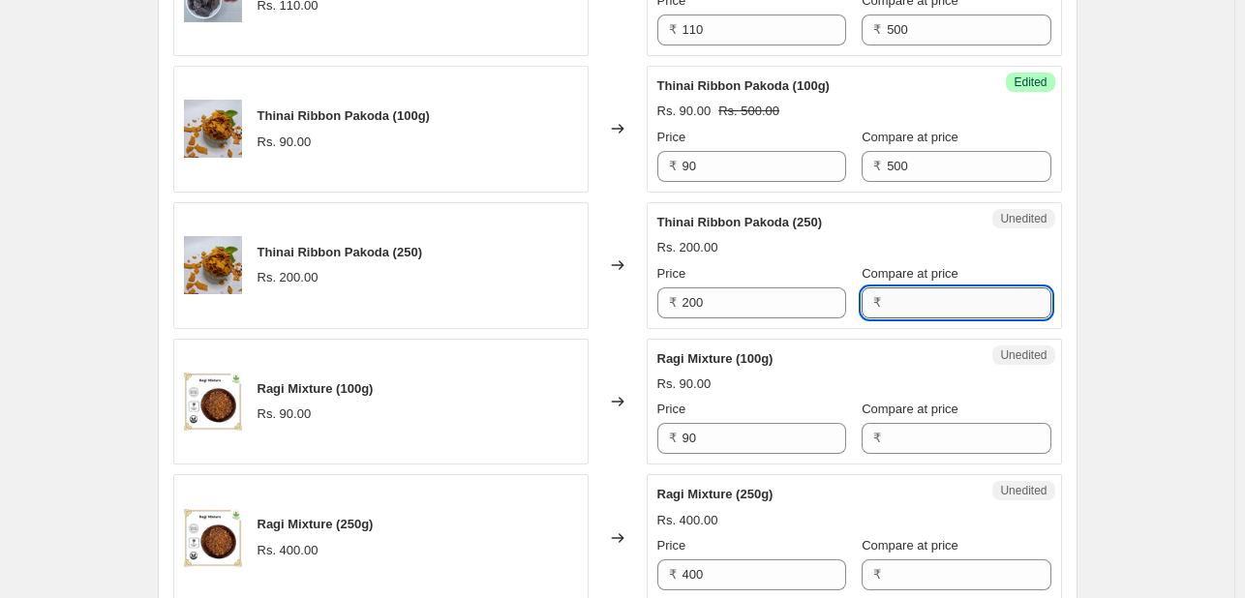
click at [929, 307] on input "Compare at price" at bounding box center [968, 302] width 164 height 31
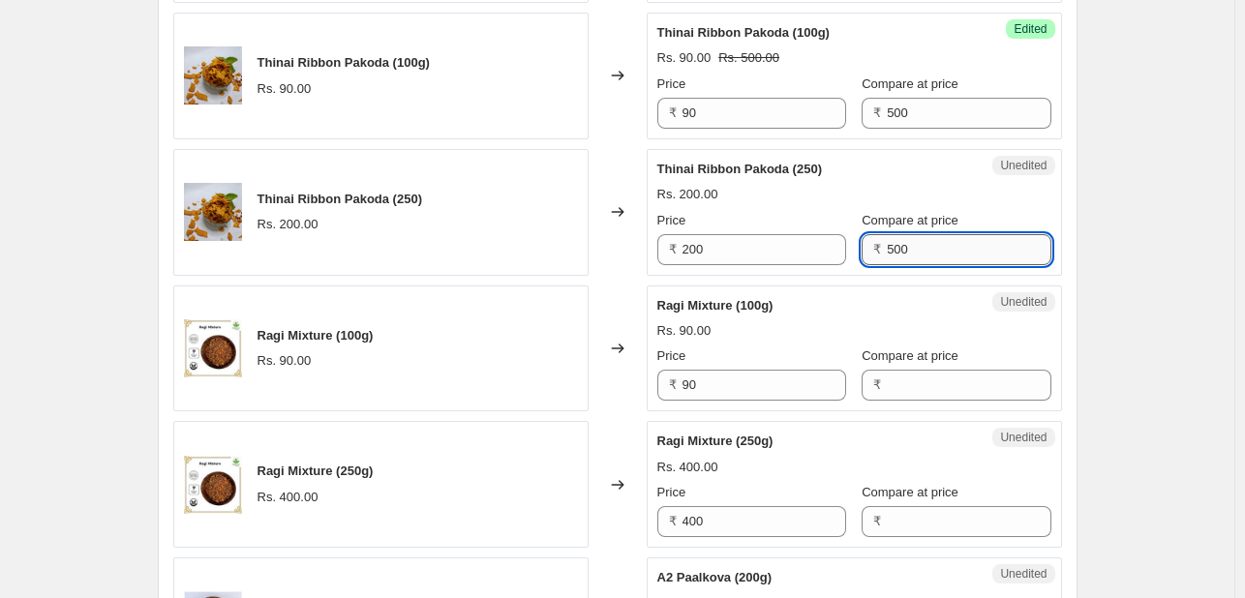
scroll to position [1130, 0]
type input "500"
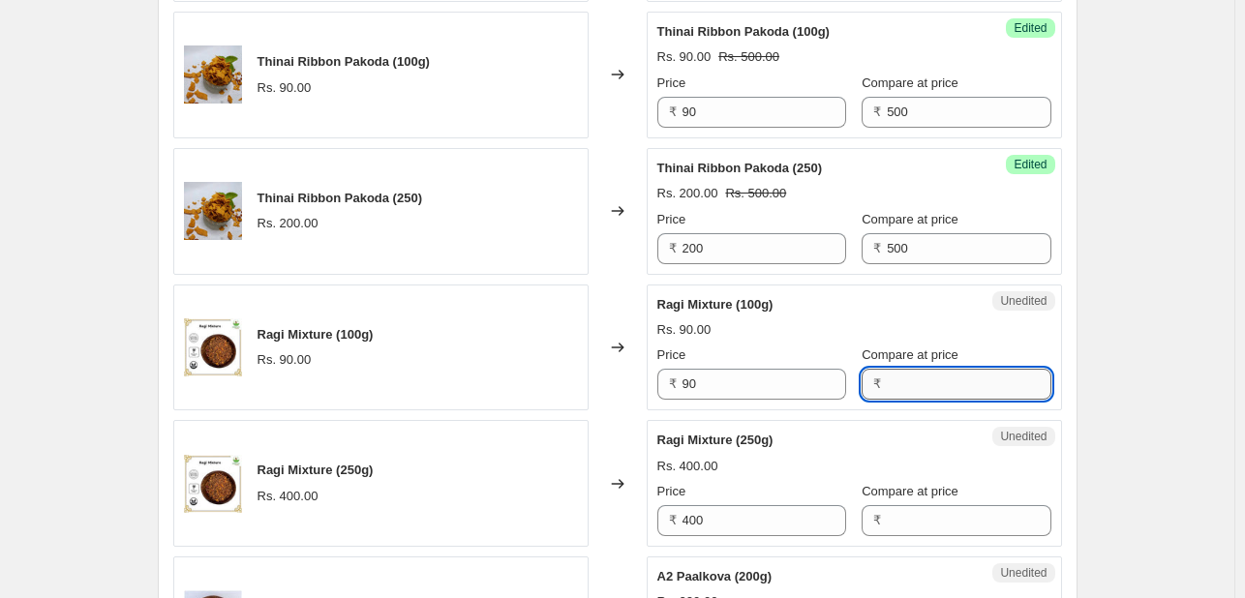
click at [921, 383] on input "Compare at price" at bounding box center [968, 384] width 164 height 31
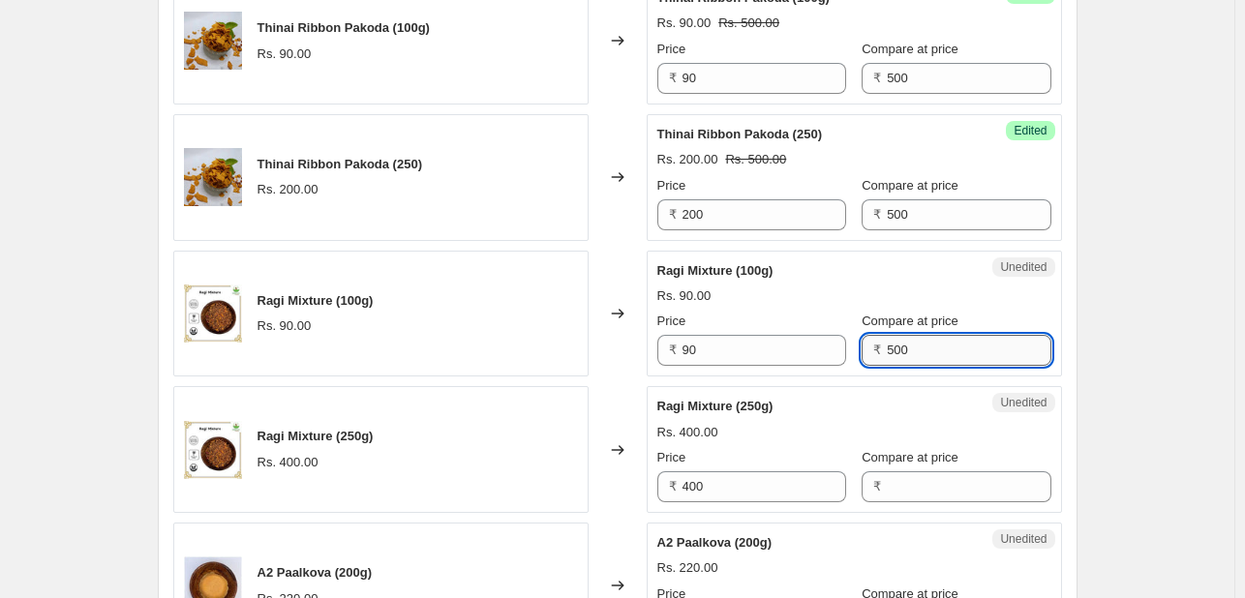
scroll to position [1168, 0]
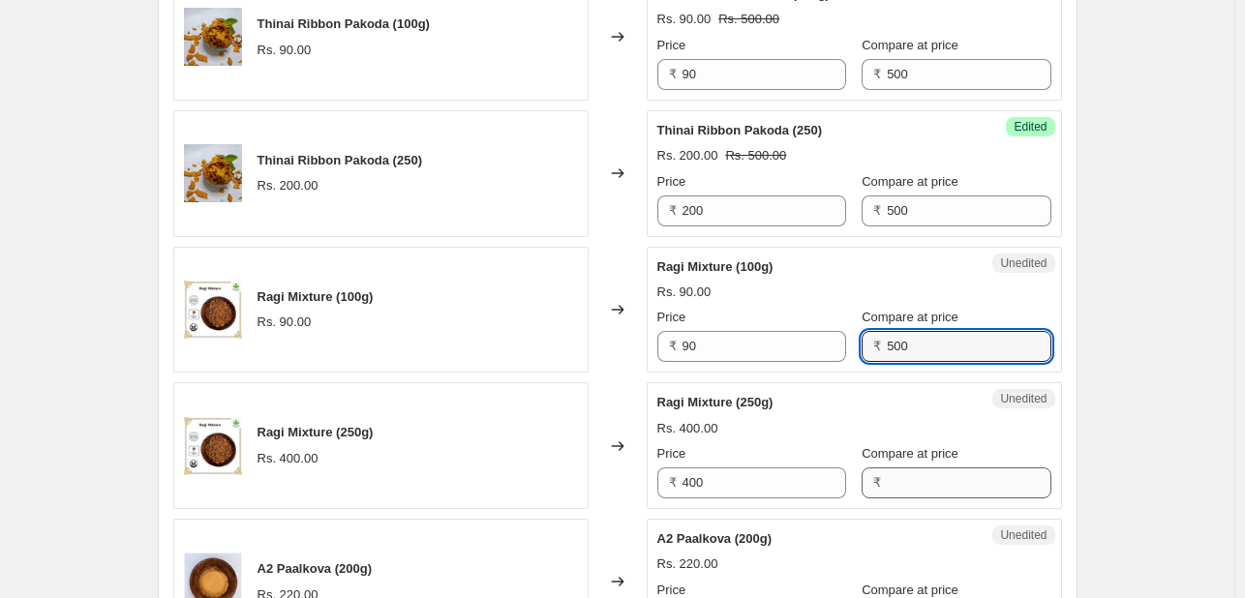
type input "500"
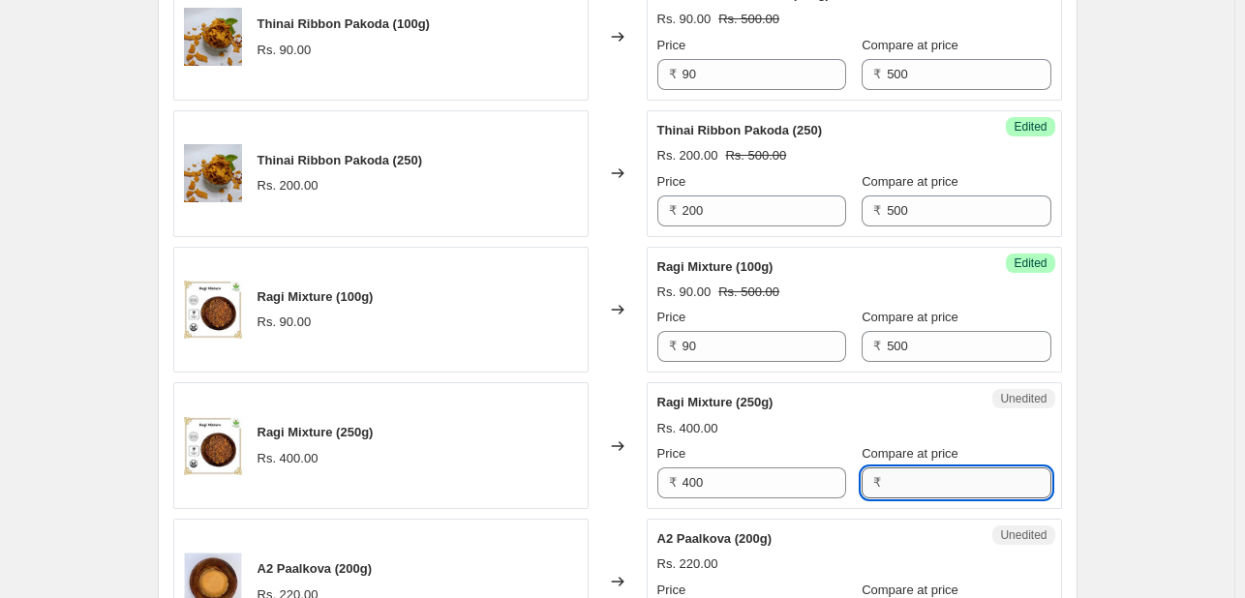
click at [923, 489] on input "Compare at price" at bounding box center [968, 482] width 164 height 31
type input "500"
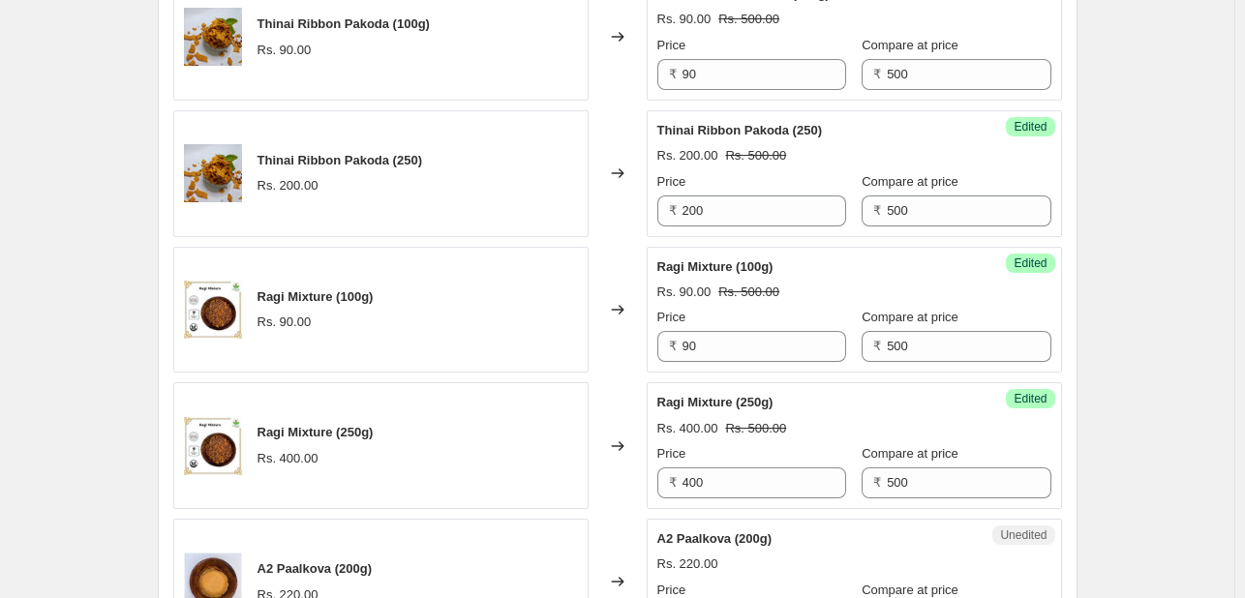
click at [1138, 410] on div "Create new price [MEDICAL_DATA]. This page is ready Create new price [MEDICAL_D…" at bounding box center [617, 206] width 1234 height 2748
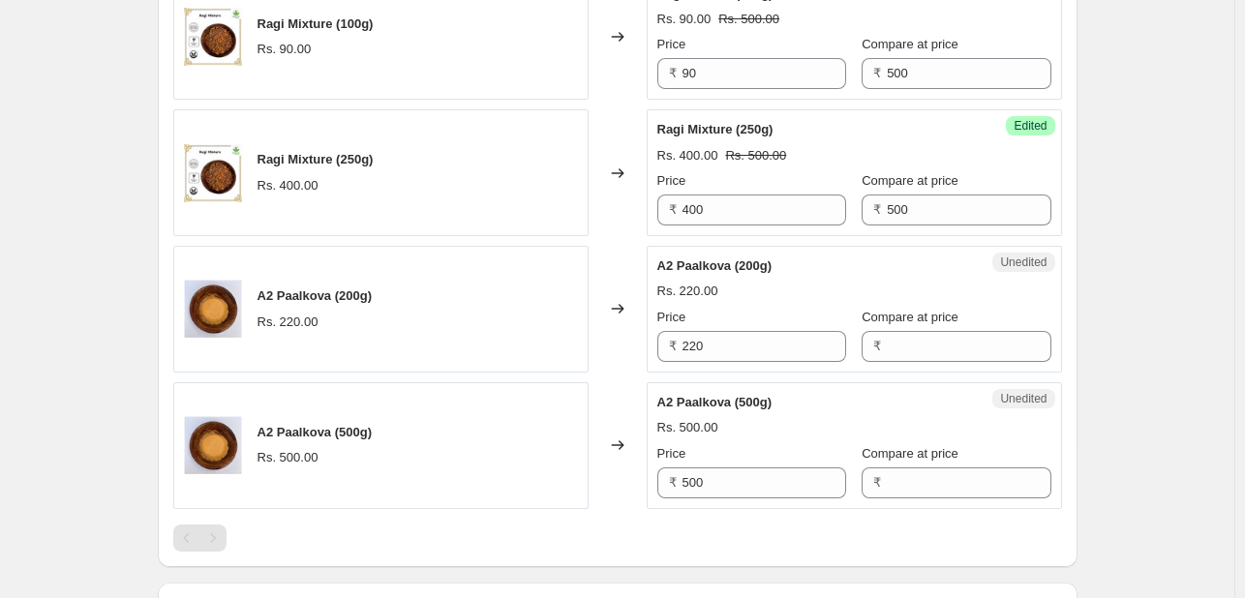
scroll to position [1499, 0]
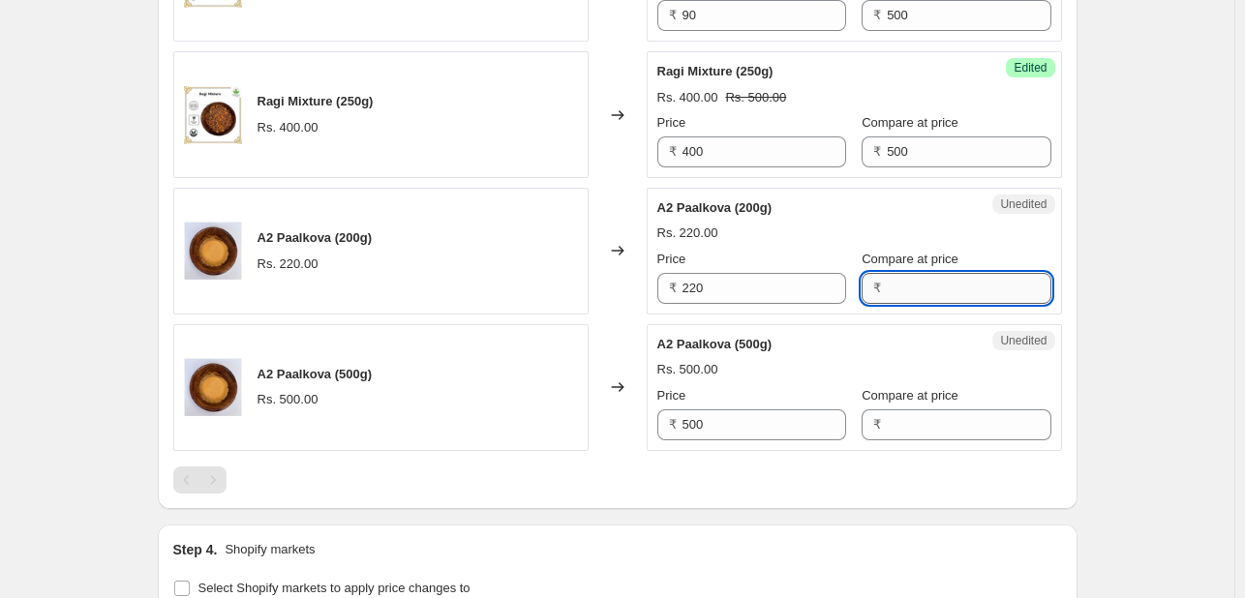
click at [945, 281] on input "Compare at price" at bounding box center [968, 288] width 164 height 31
type input "500"
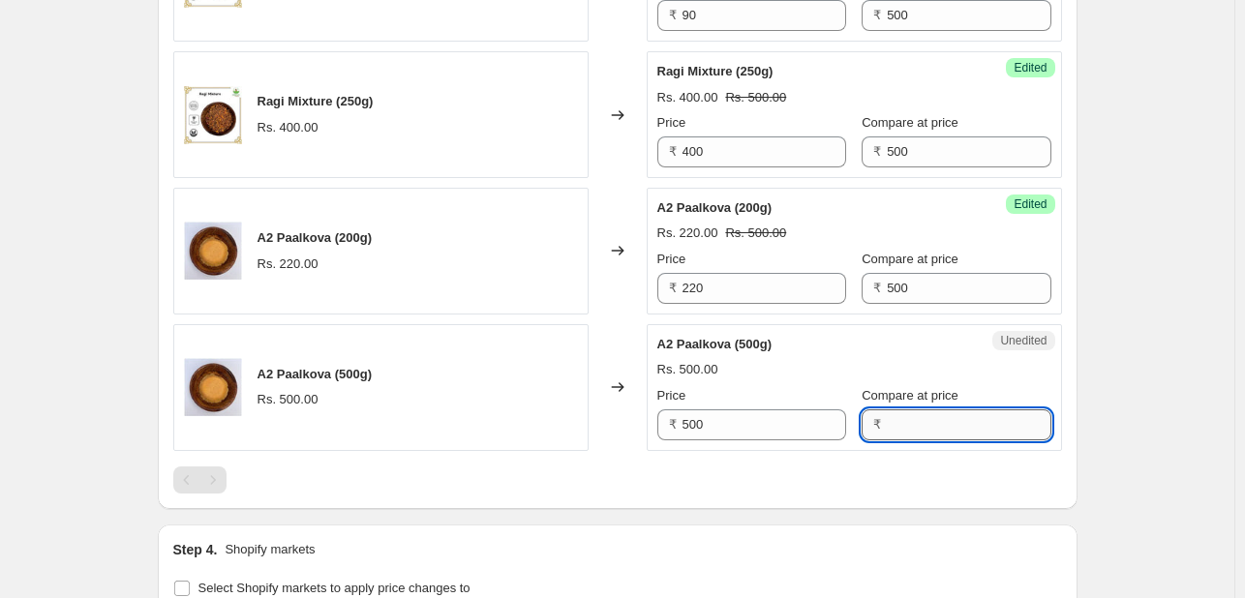
click at [925, 427] on input "Compare at price" at bounding box center [968, 424] width 164 height 31
type input "500"
click at [685, 425] on input "500" at bounding box center [764, 424] width 164 height 31
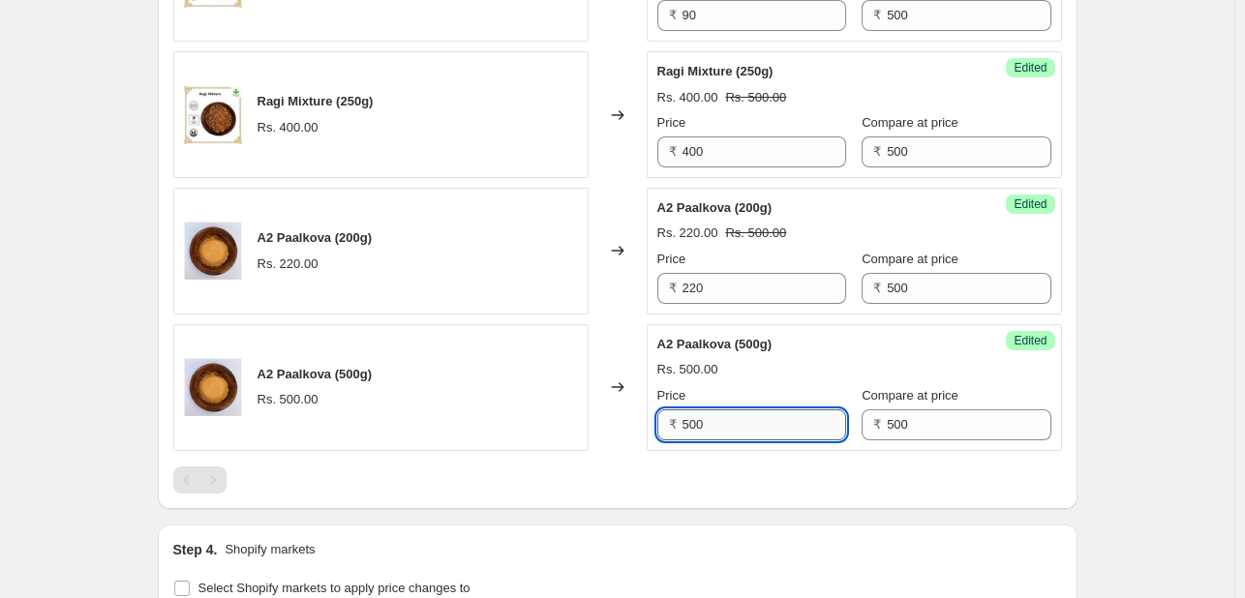
click at [685, 425] on input "500" at bounding box center [764, 424] width 164 height 31
type input "400"
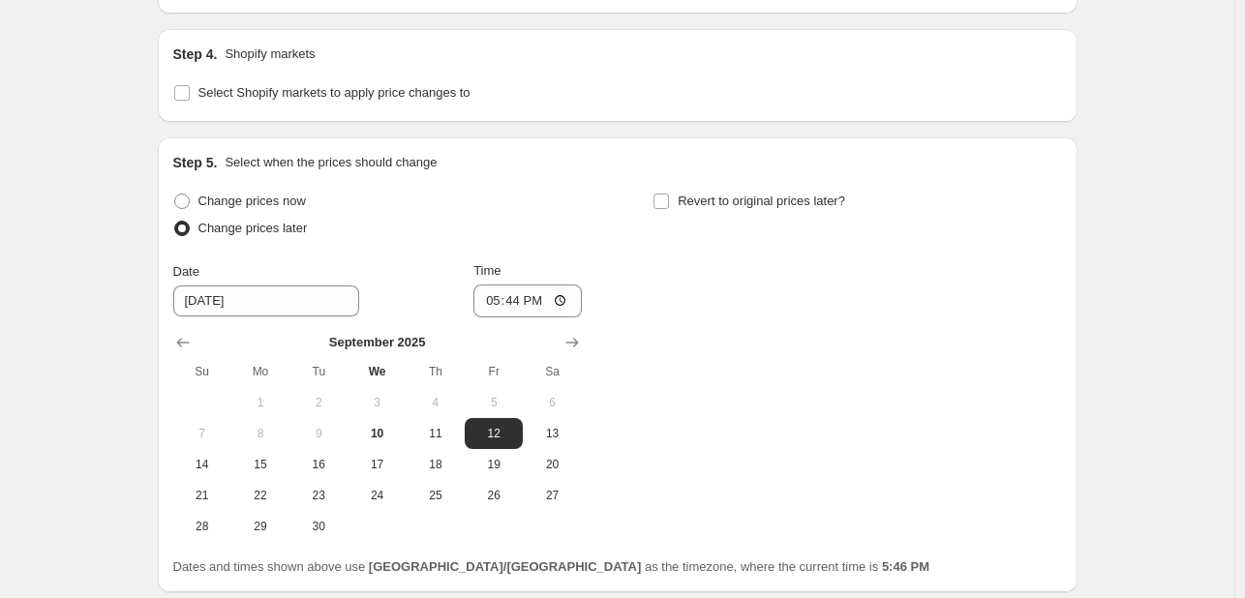
scroll to position [2037, 0]
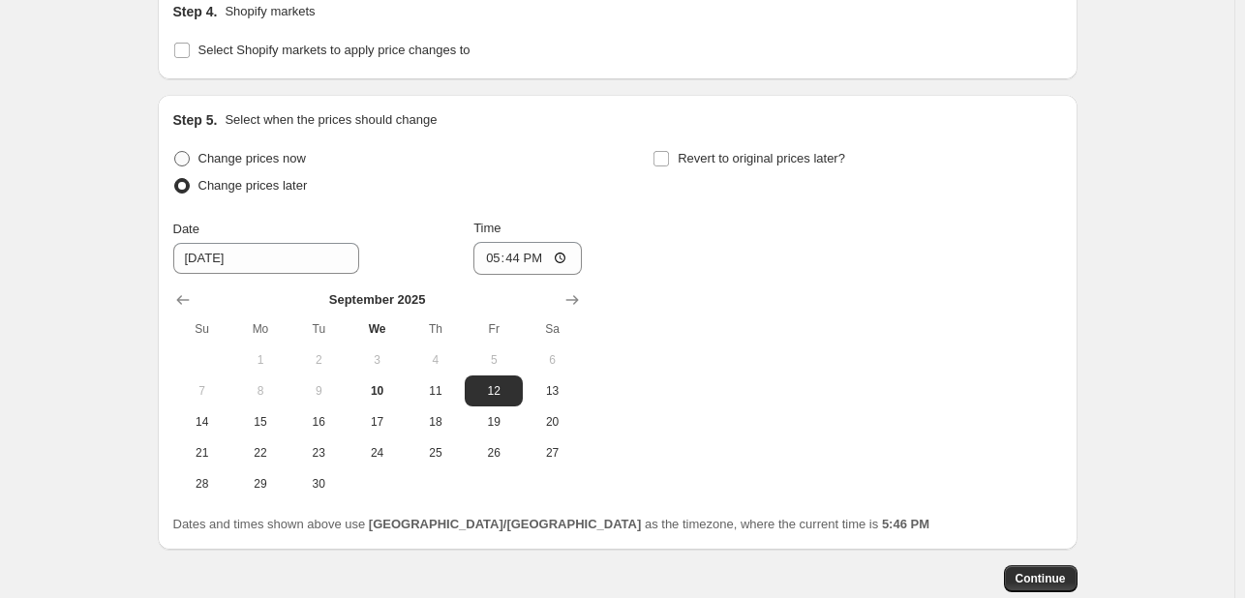
click at [199, 158] on label "Change prices now" at bounding box center [239, 158] width 133 height 27
click at [175, 152] on input "Change prices now" at bounding box center [174, 151] width 1 height 1
radio input "true"
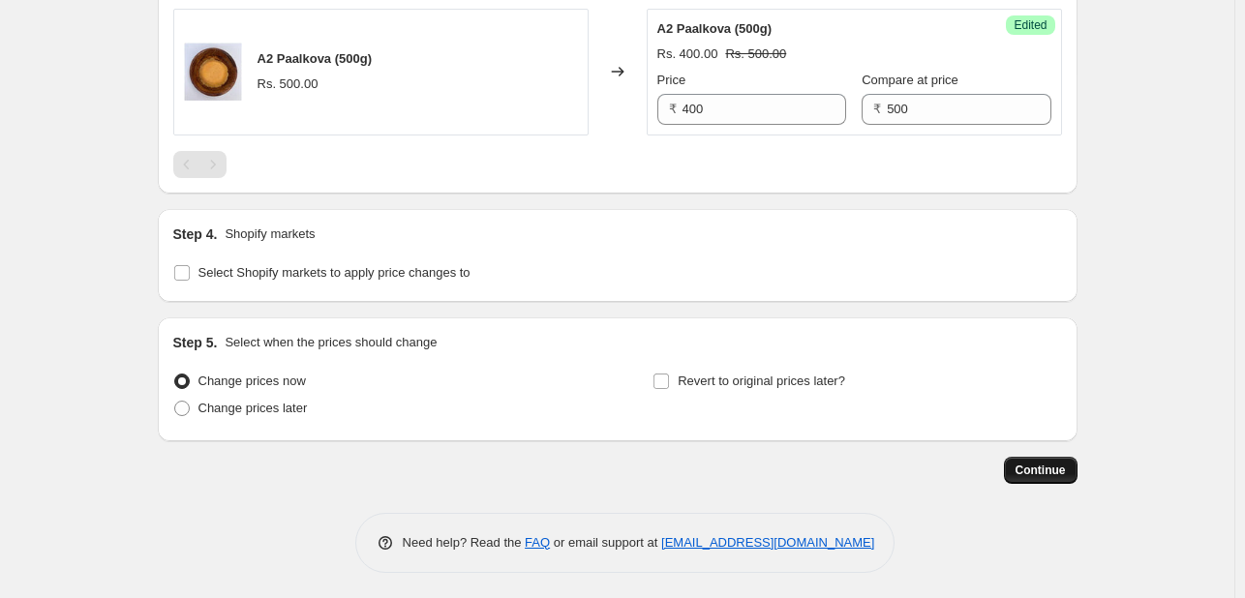
click at [1047, 465] on span "Continue" at bounding box center [1040, 470] width 50 height 15
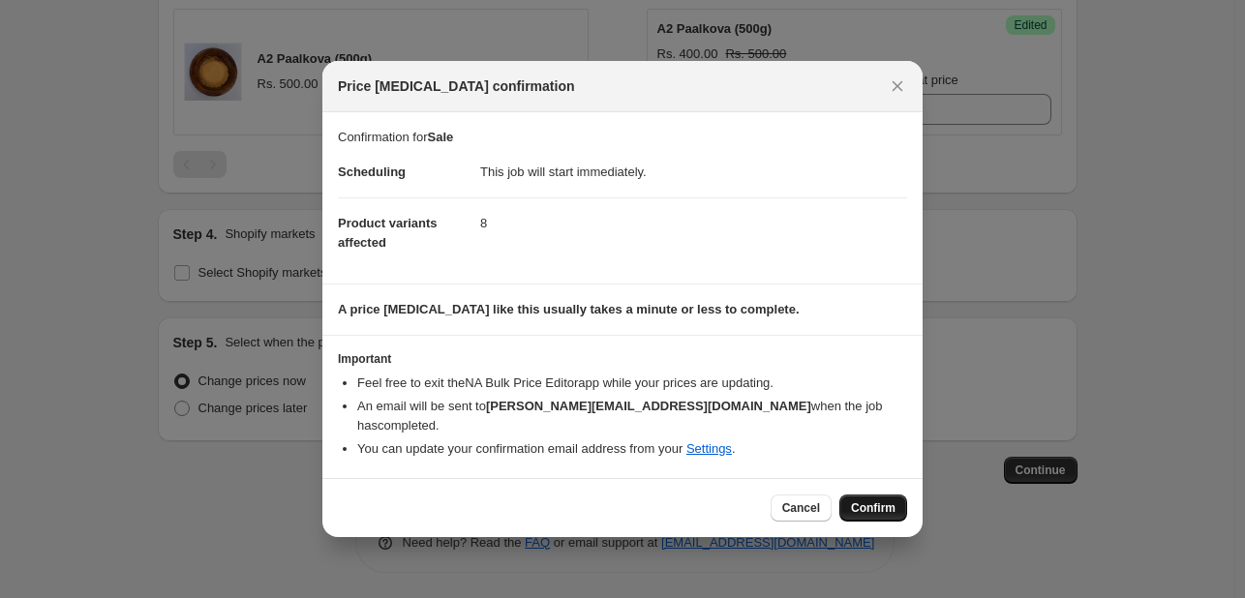
click at [887, 500] on span "Confirm" at bounding box center [873, 507] width 45 height 15
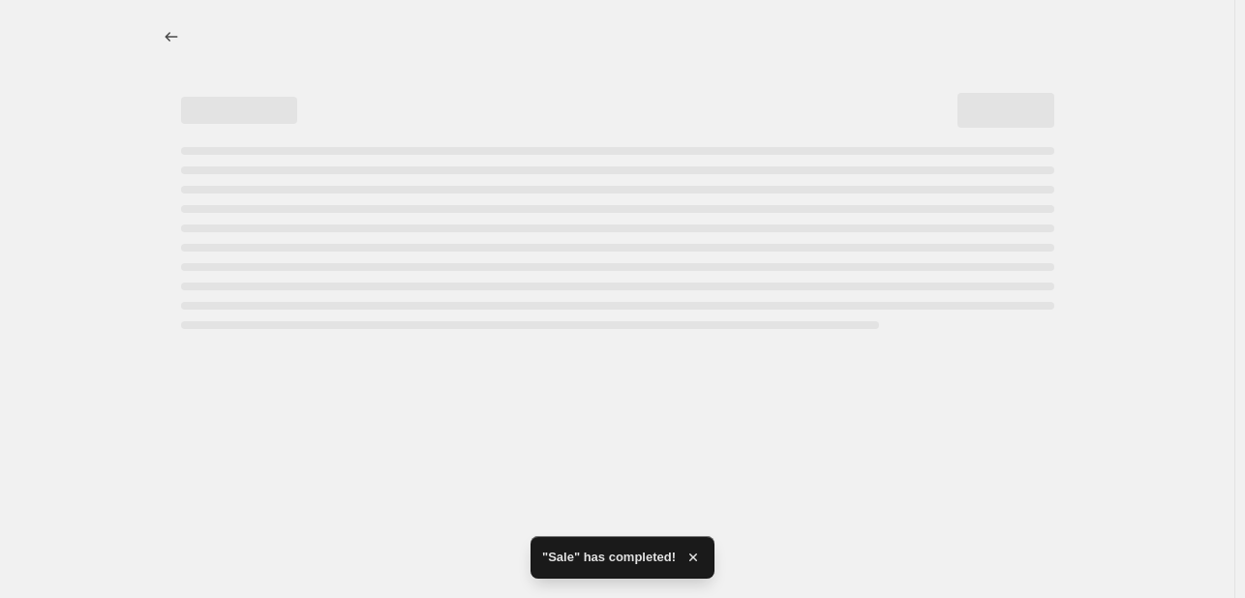
select select "tag"
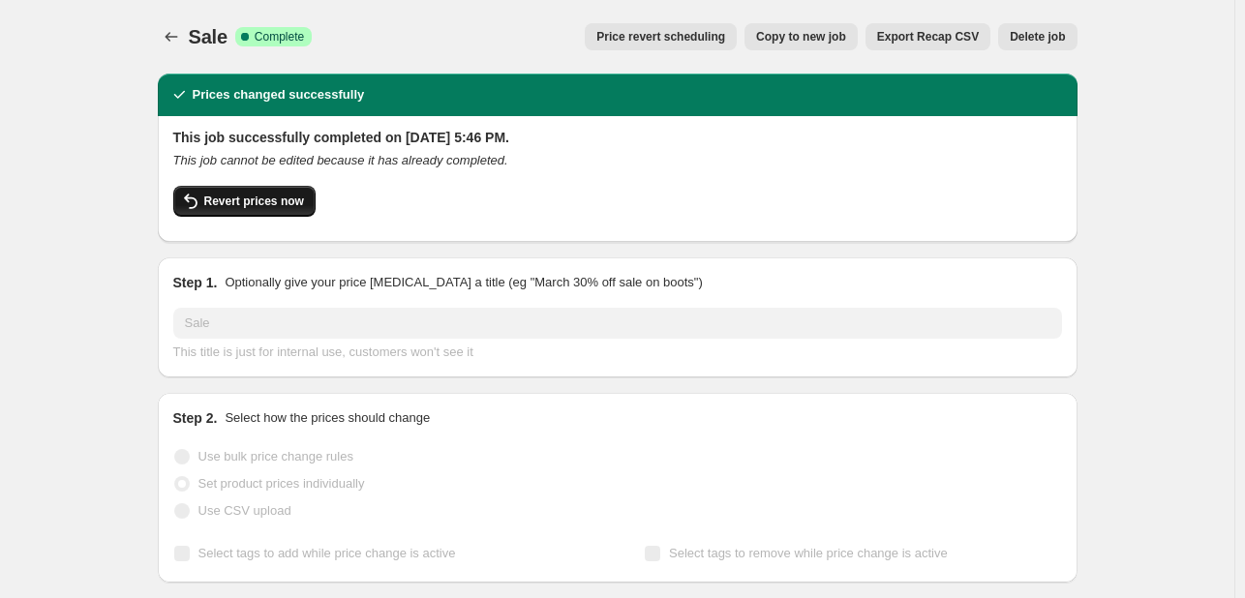
click at [248, 197] on span "Revert prices now" at bounding box center [254, 201] width 100 height 15
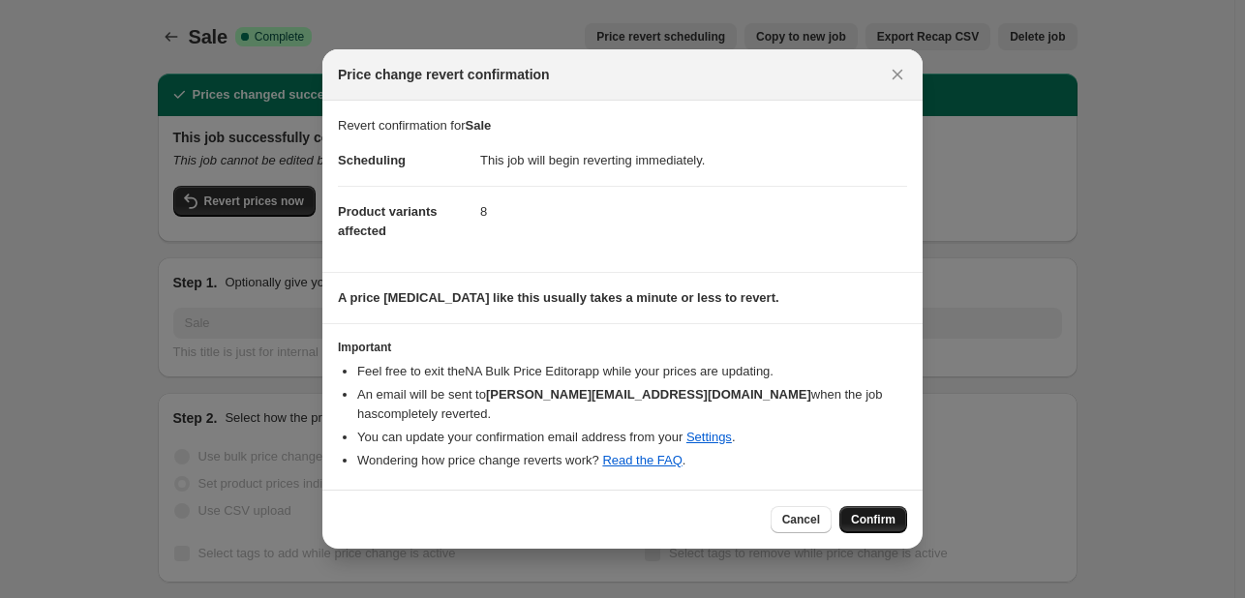
click at [886, 512] on span "Confirm" at bounding box center [873, 519] width 45 height 15
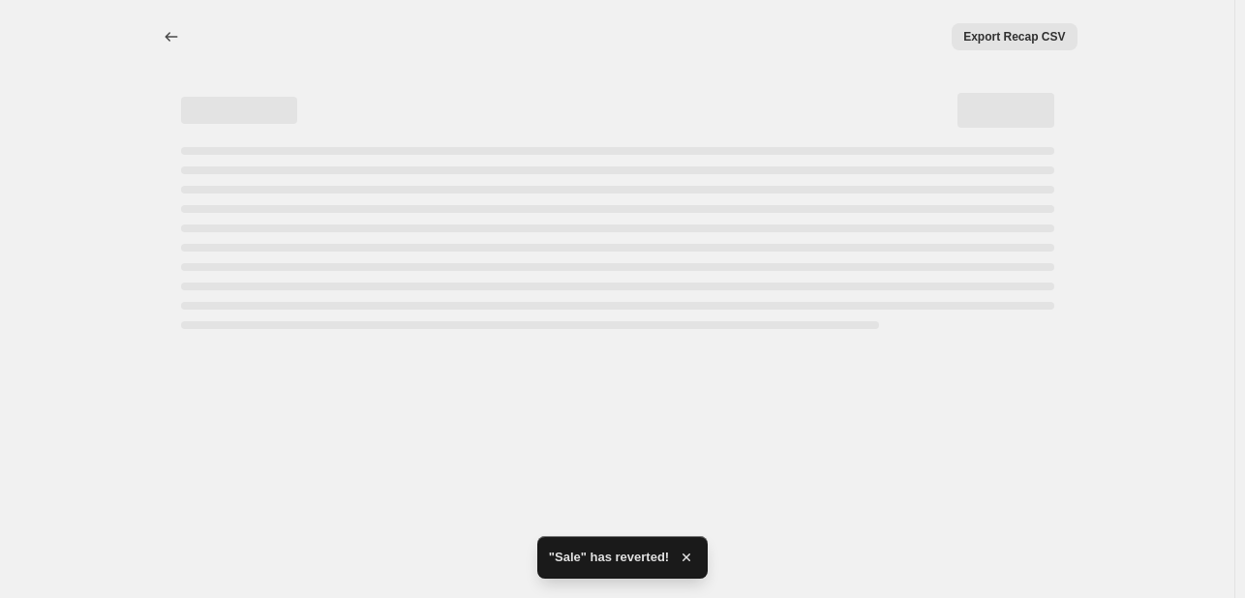
select select "tag"
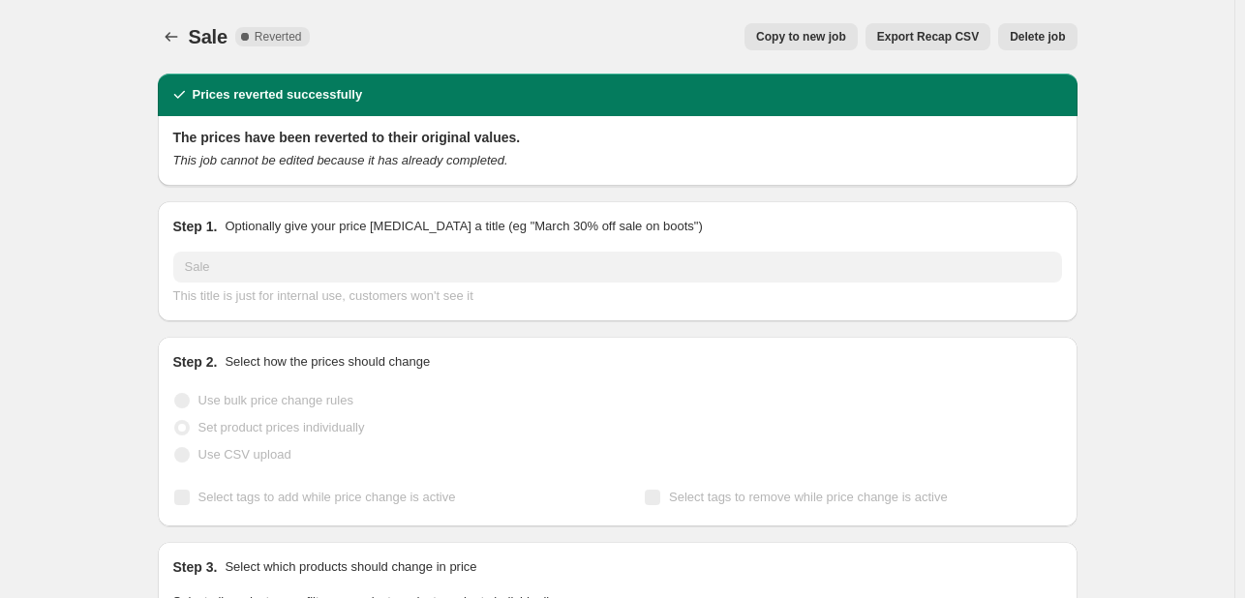
click at [818, 33] on span "Copy to new job" at bounding box center [801, 36] width 90 height 15
select select "tag"
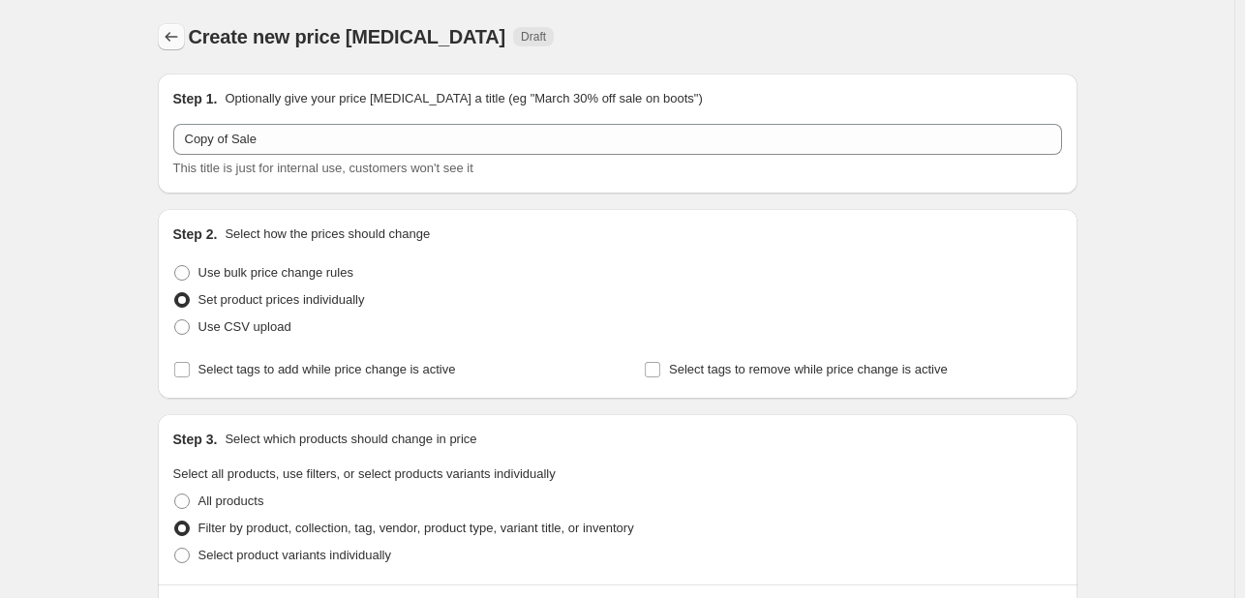
click at [177, 45] on icon "Price change jobs" at bounding box center [171, 36] width 19 height 19
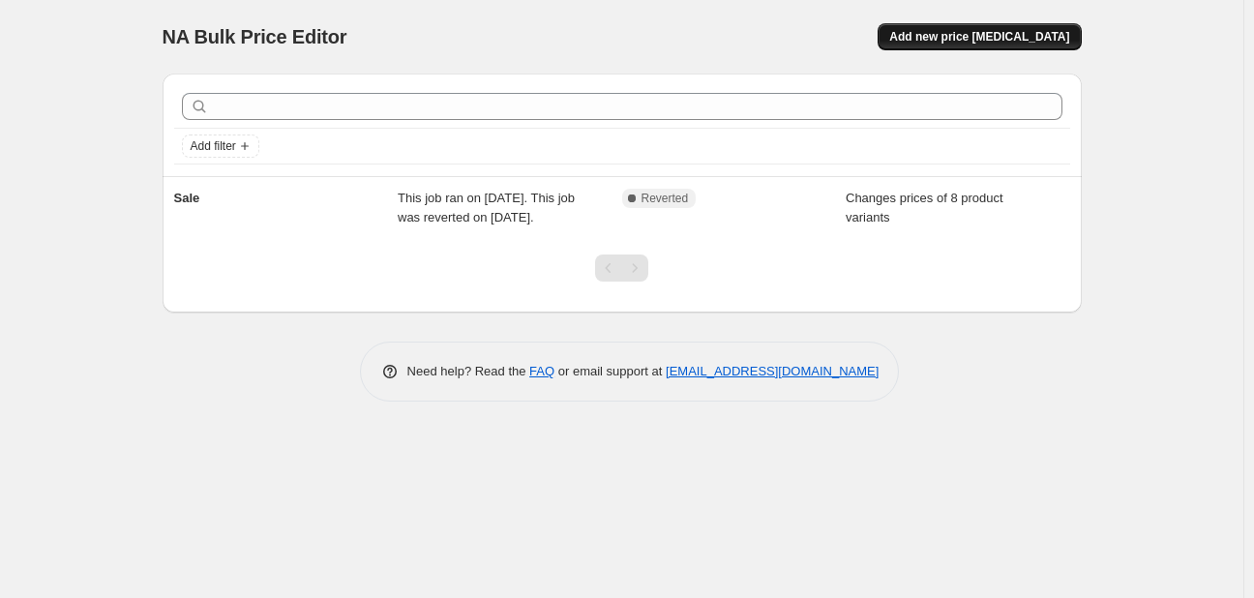
click at [1068, 42] on span "Add new price [MEDICAL_DATA]" at bounding box center [979, 36] width 180 height 15
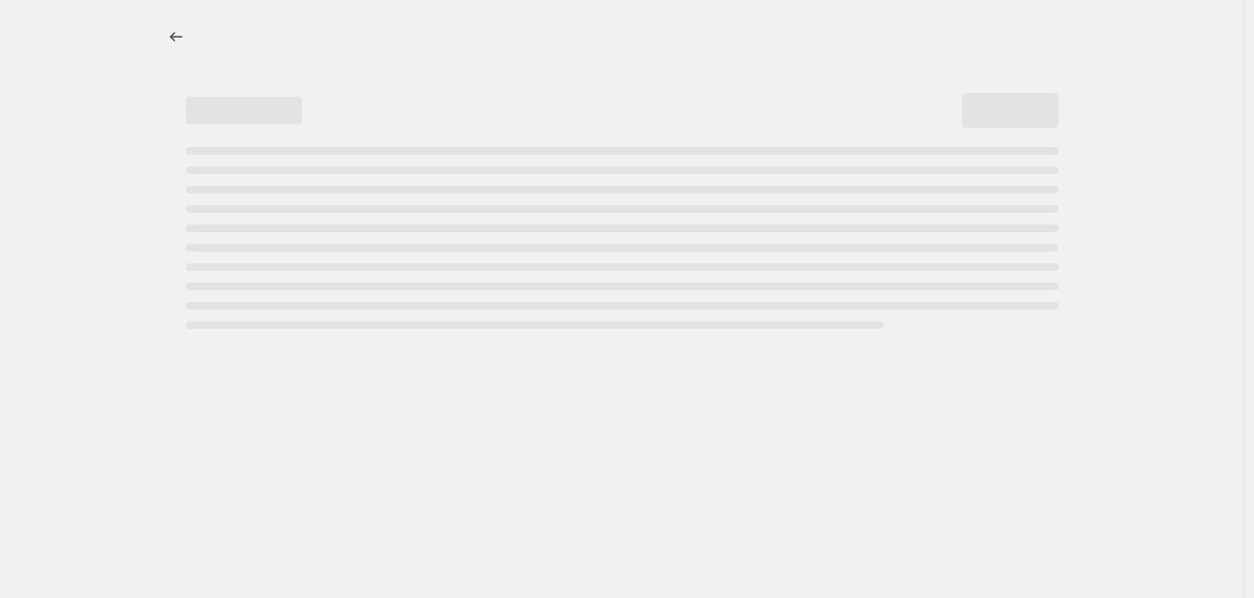
select select "percentage"
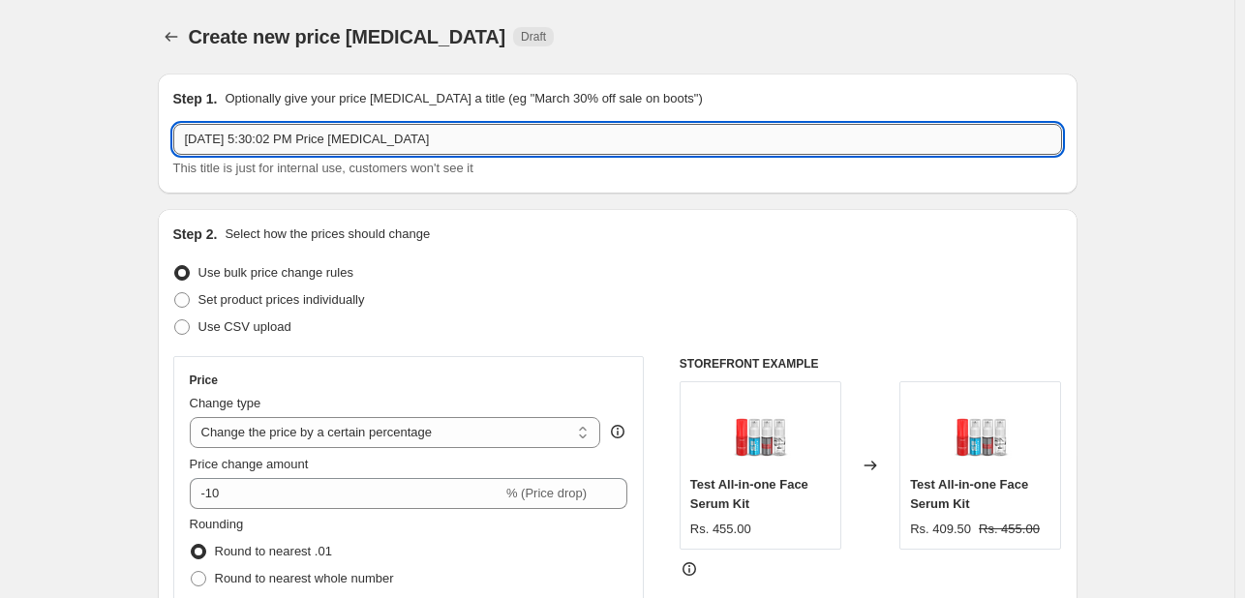
click at [457, 137] on input "[DATE] 5:30:02 PM Price [MEDICAL_DATA]" at bounding box center [617, 139] width 888 height 31
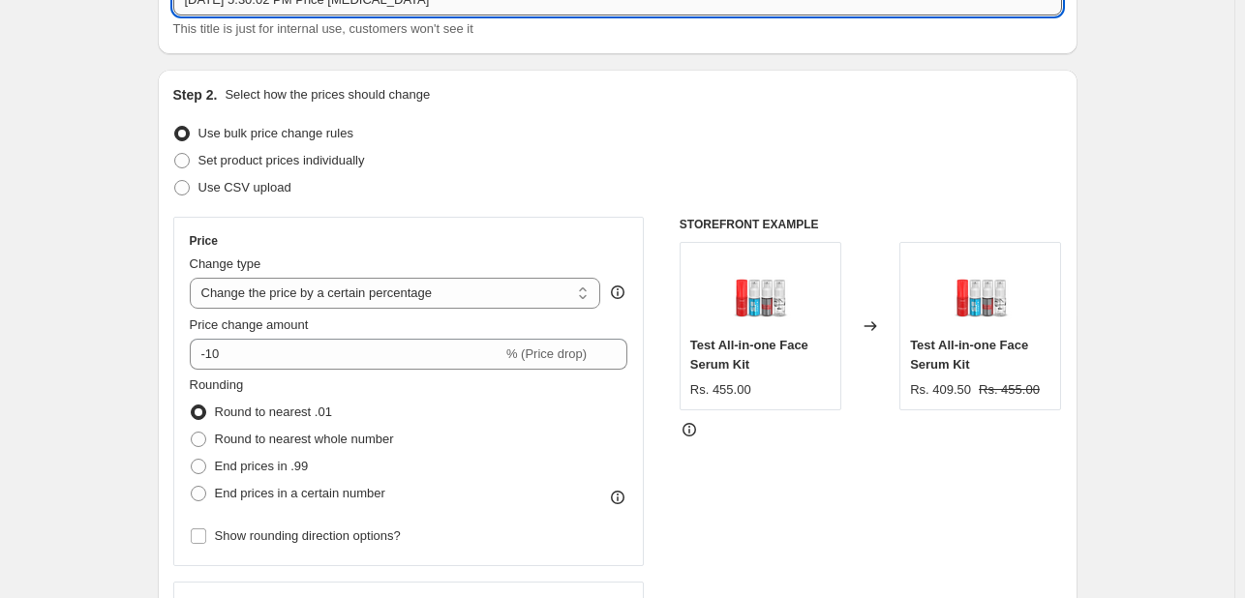
scroll to position [146, 0]
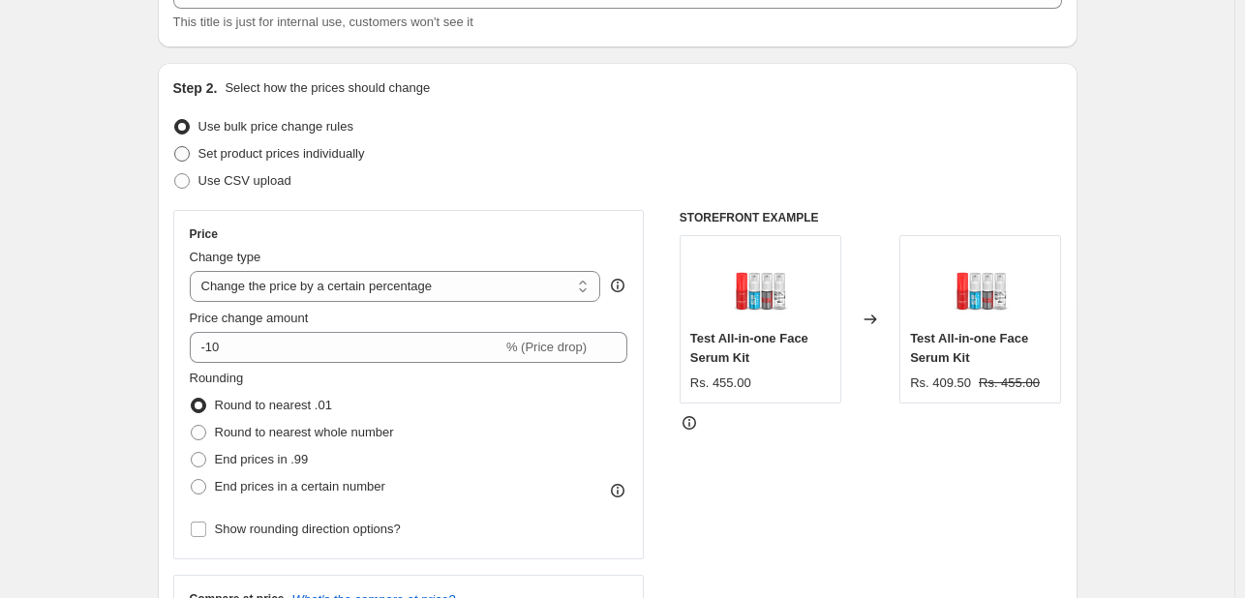
click at [186, 158] on span at bounding box center [181, 153] width 15 height 15
click at [175, 147] on input "Set product prices individually" at bounding box center [174, 146] width 1 height 1
radio input "true"
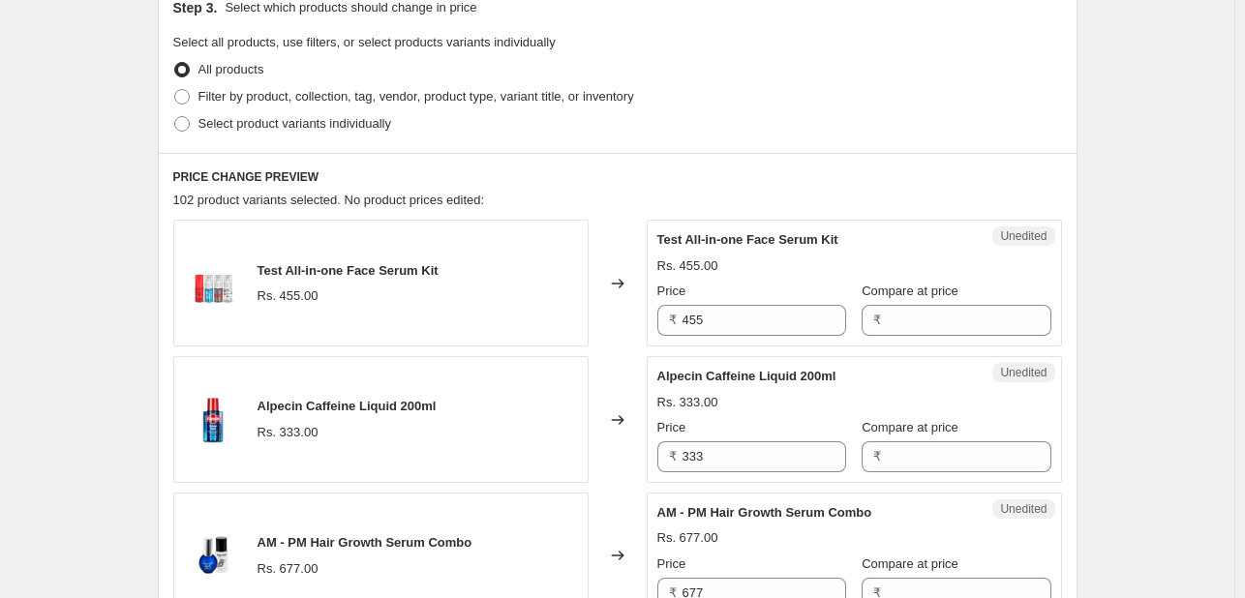
scroll to position [418, 0]
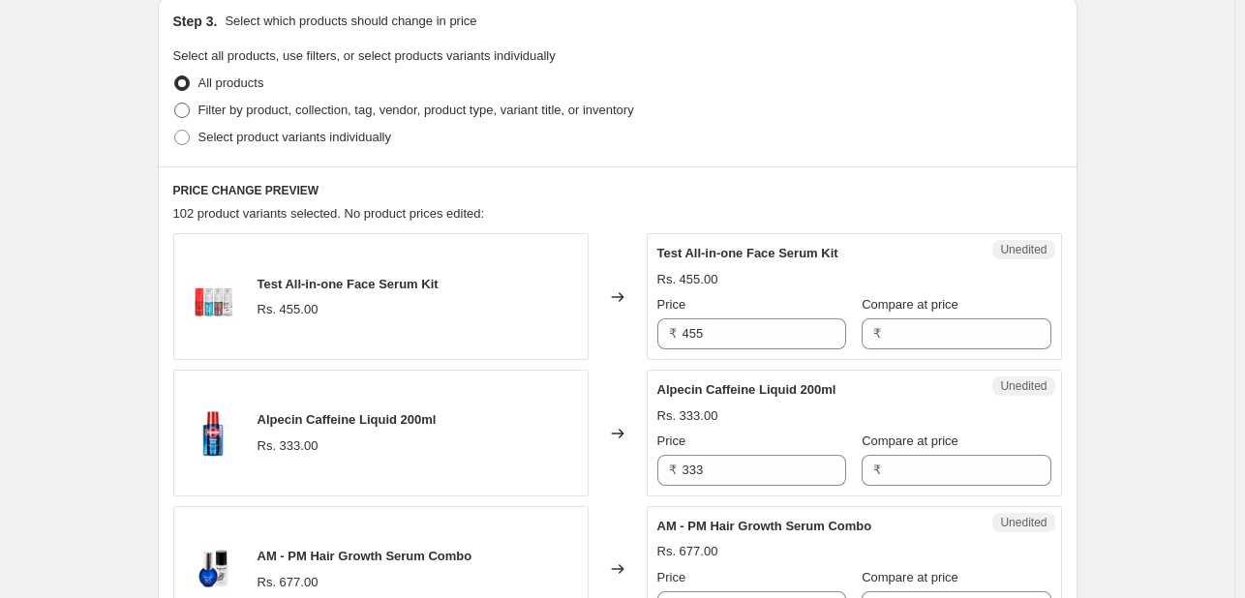
click at [182, 108] on span at bounding box center [181, 110] width 15 height 15
click at [175, 104] on input "Filter by product, collection, tag, vendor, product type, variant title, or inv…" at bounding box center [174, 103] width 1 height 1
radio input "true"
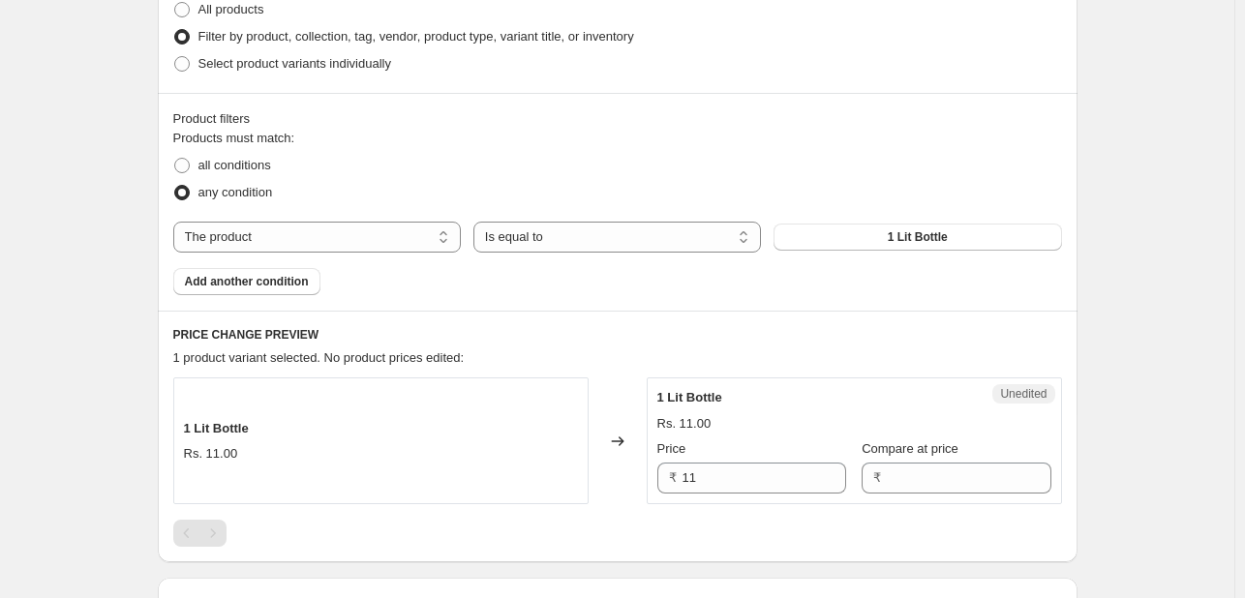
scroll to position [488, 0]
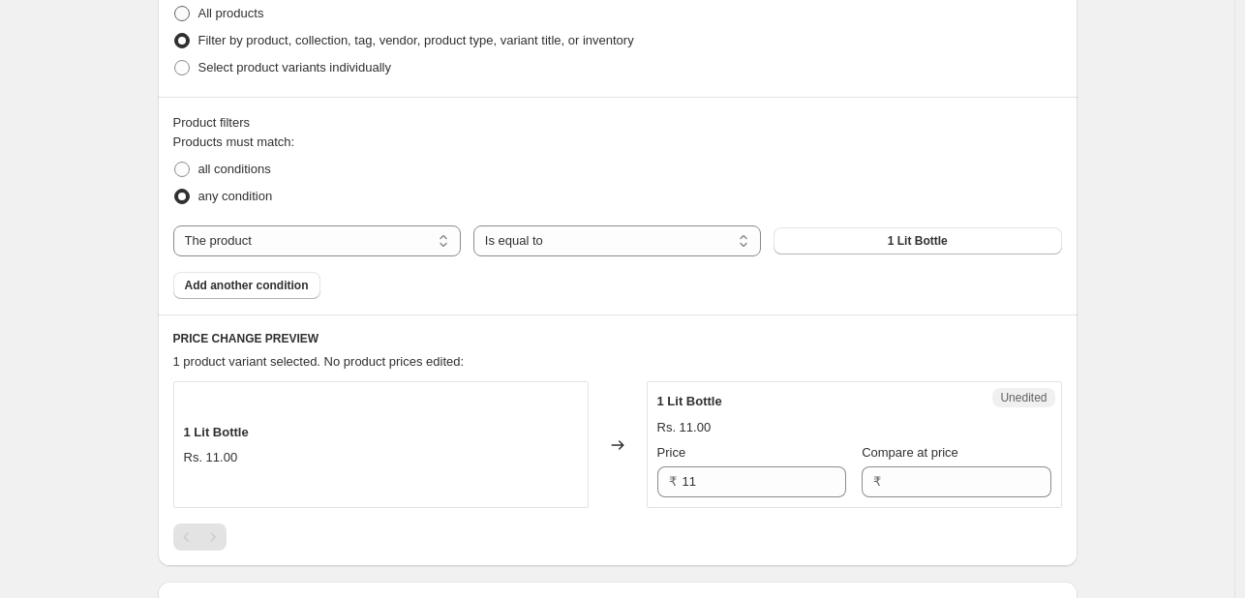
click at [189, 15] on span at bounding box center [181, 13] width 15 height 15
click at [175, 7] on input "All products" at bounding box center [174, 6] width 1 height 1
radio input "true"
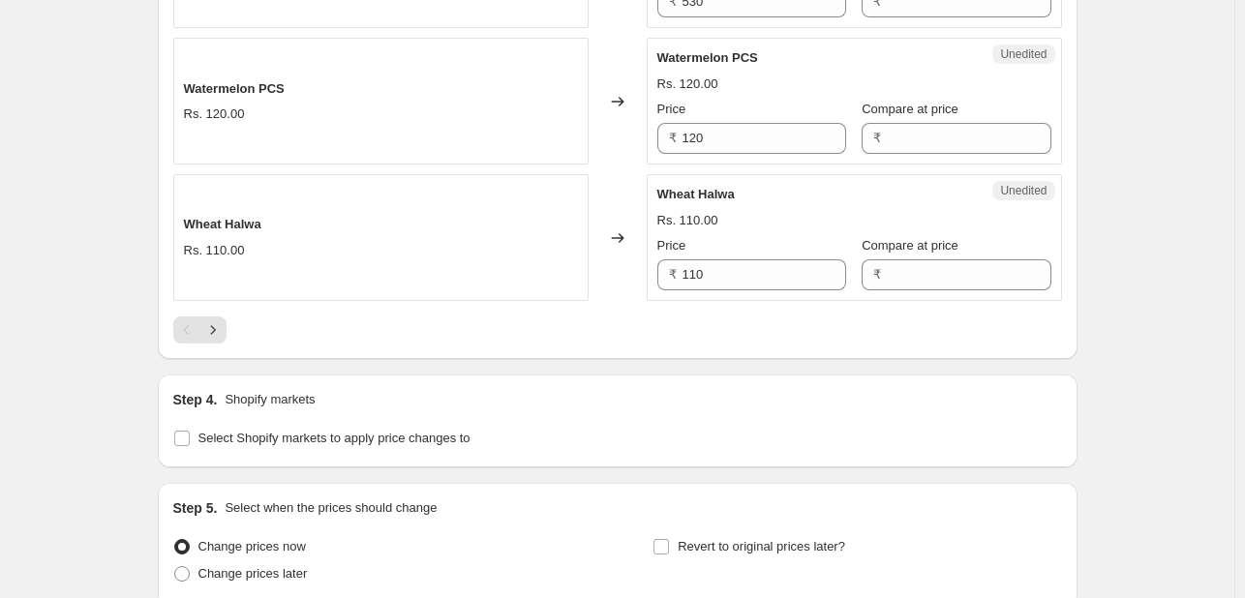
scroll to position [3228, 0]
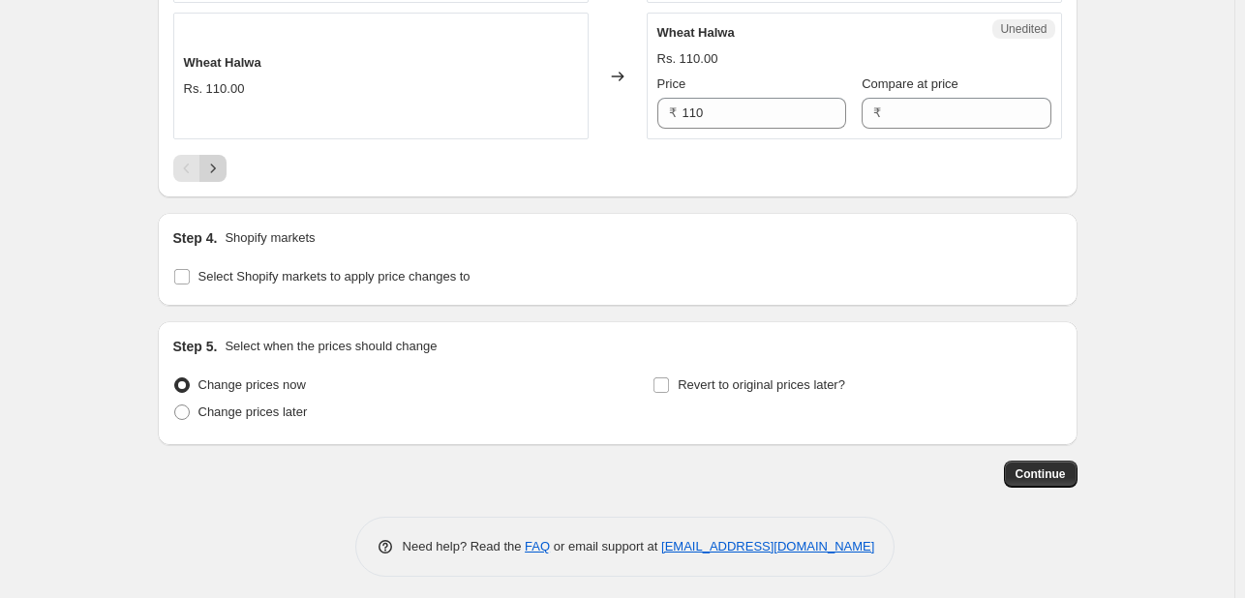
click at [221, 164] on icon "Next" at bounding box center [212, 168] width 19 height 19
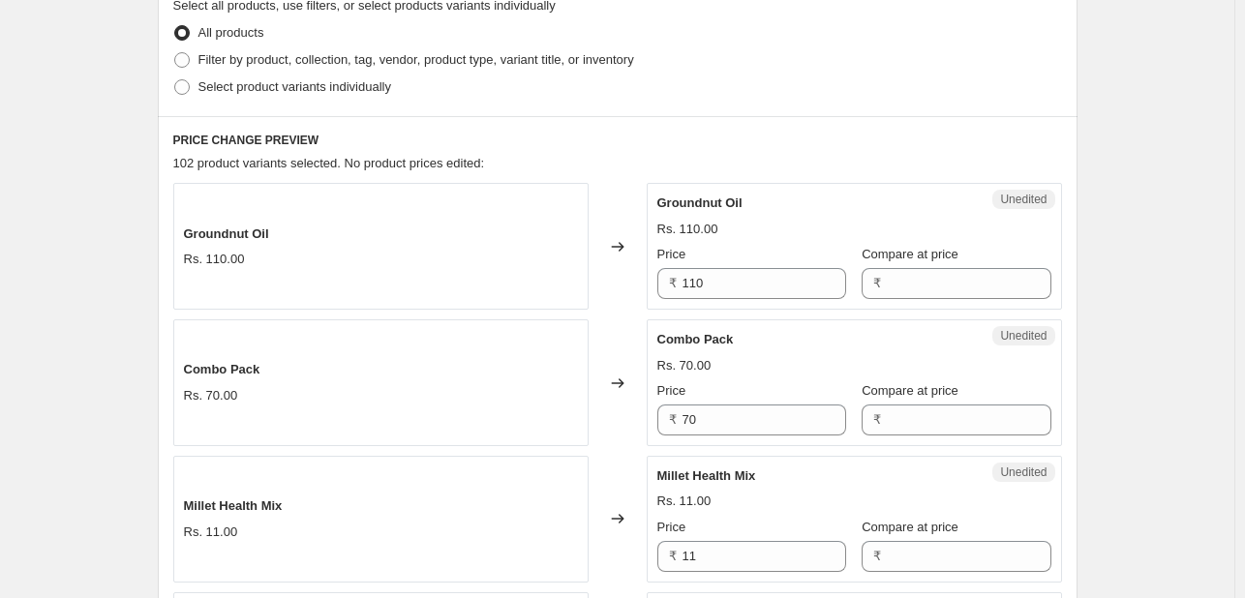
scroll to position [0, 0]
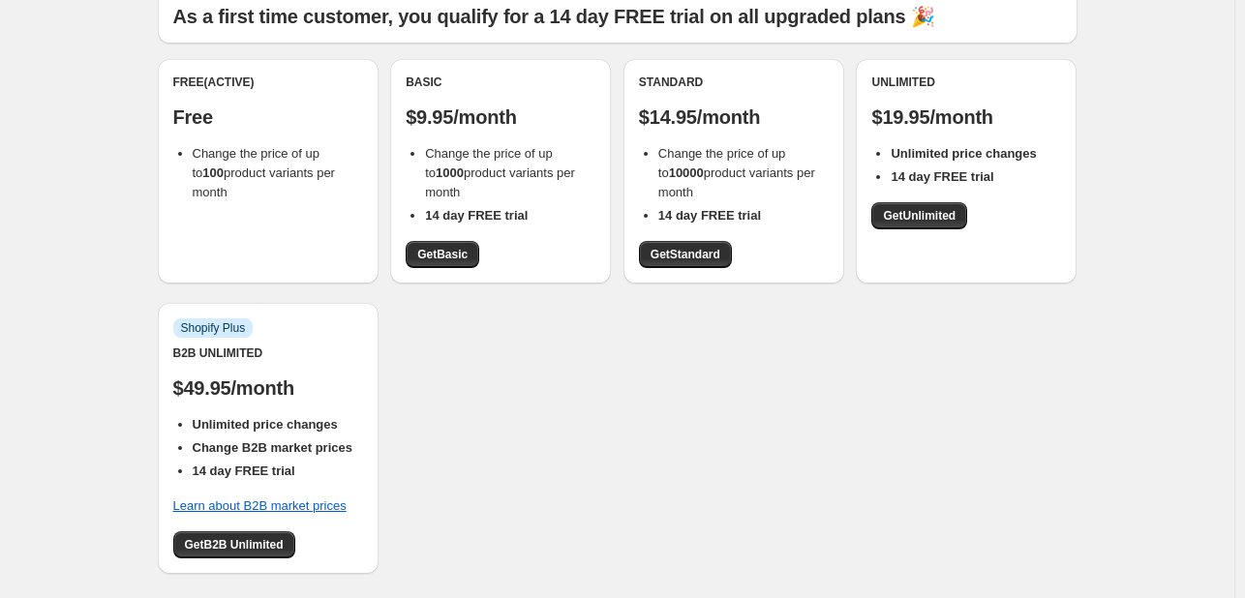
scroll to position [147, 0]
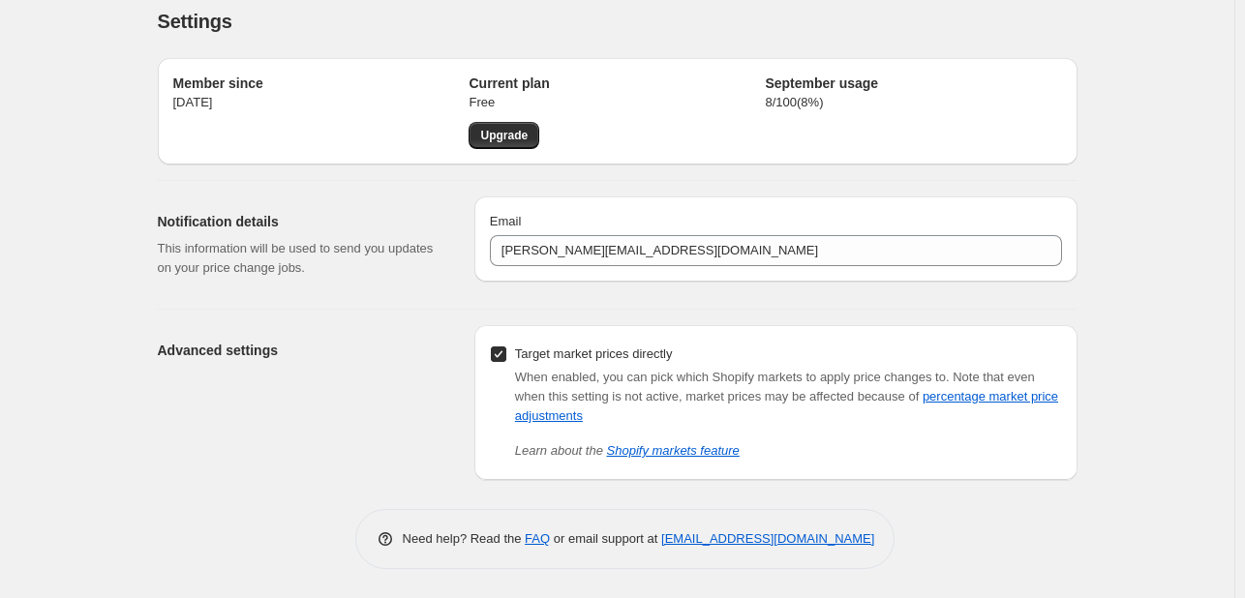
scroll to position [15, 0]
